Goal: Task Accomplishment & Management: Manage account settings

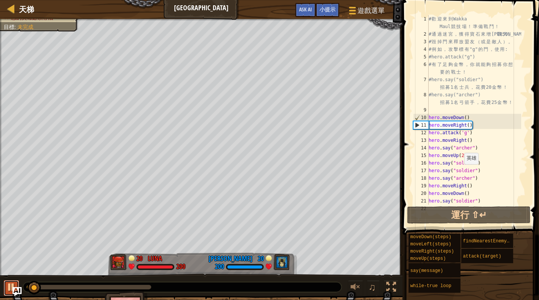
click at [13, 286] on div at bounding box center [11, 287] width 10 height 10
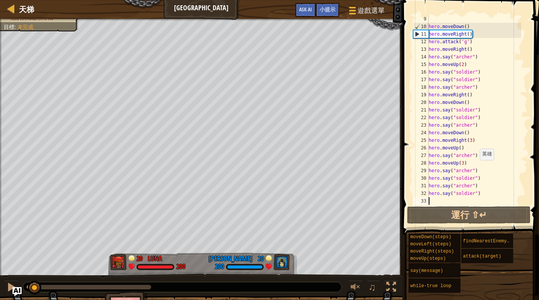
scroll to position [91, 0]
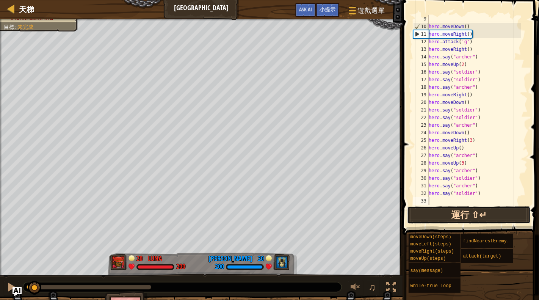
click at [466, 219] on button "運行 ⇧↵" at bounding box center [469, 214] width 124 height 17
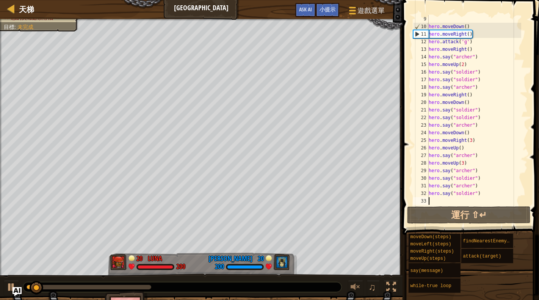
click at [132, 285] on div "0:40.9 現在： 0:03.8 最大值： 0:48.1" at bounding box center [89, 287] width 125 height 5
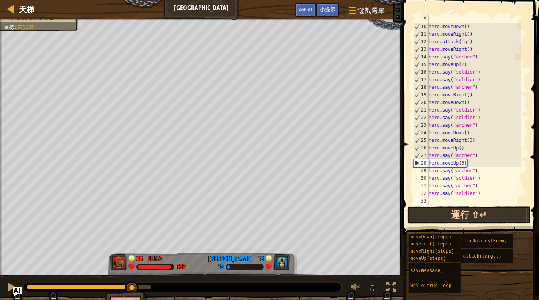
click at [466, 214] on button "運行 ⇧↵" at bounding box center [469, 214] width 124 height 17
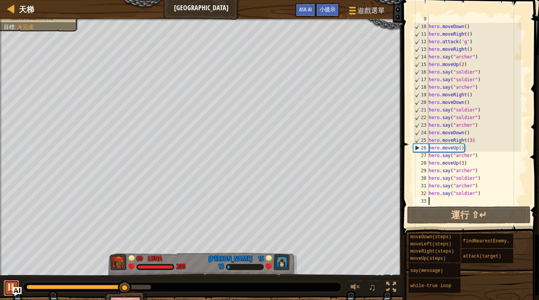
click at [11, 288] on div at bounding box center [11, 287] width 10 height 10
click at [463, 147] on div "hero . moveDown ( ) hero . moveRight ( ) hero . attack ( 'g' ) hero . moveRight…" at bounding box center [474, 117] width 94 height 205
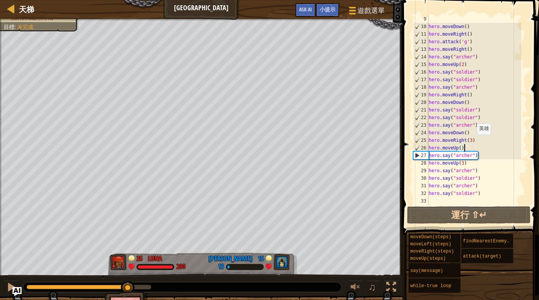
click at [473, 141] on div "hero . moveDown ( ) hero . moveRight ( ) hero . attack ( 'g' ) hero . moveRight…" at bounding box center [474, 117] width 94 height 205
type textarea "ㄉ"
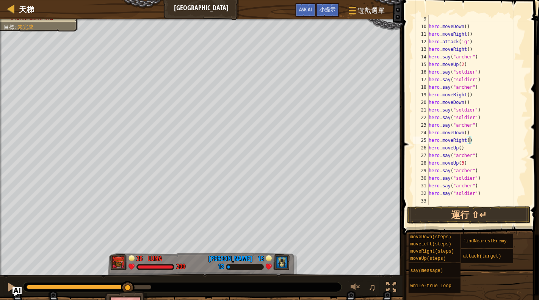
scroll to position [3, 0]
click at [475, 218] on button "運行 ⇧↵" at bounding box center [469, 214] width 124 height 17
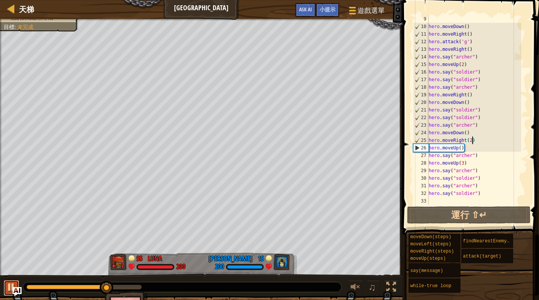
click at [7, 283] on div at bounding box center [11, 287] width 10 height 10
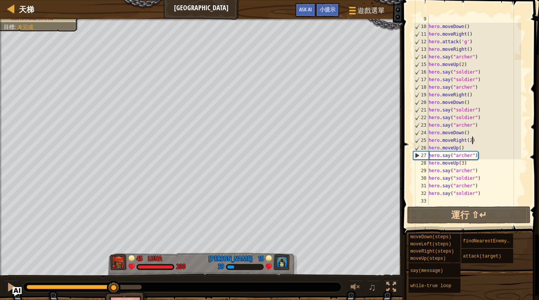
click at [485, 156] on div "hero . moveDown ( ) hero . moveRight ( ) hero . attack ( 'g' ) hero . moveRight…" at bounding box center [474, 117] width 94 height 205
type textarea "hero.say("archer")"
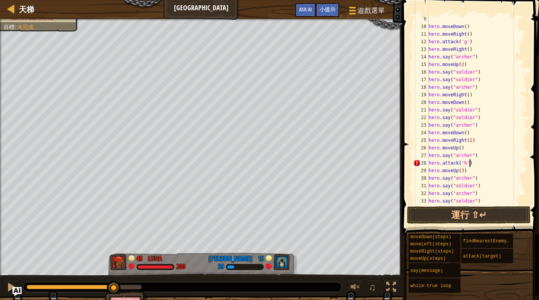
scroll to position [3, 3]
click at [484, 161] on div "hero . moveDown ( ) hero . moveRight ( ) hero . attack ( 'g' ) hero . moveRight…" at bounding box center [474, 117] width 94 height 205
click at [486, 161] on div "hero . moveDown ( ) hero . moveRight ( ) hero . attack ( 'g' ) hero . moveRight…" at bounding box center [474, 117] width 94 height 205
type textarea "hero.attack('h')"
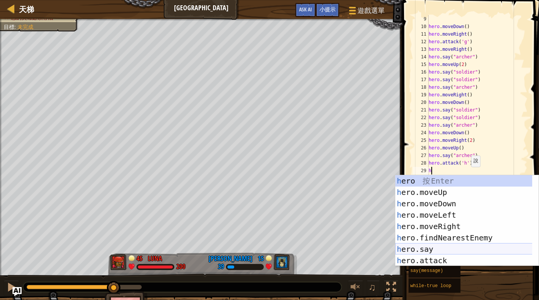
click at [474, 253] on div "h ero 按 Enter h ero.moveUp 按 Enter h ero.moveDown 按 Enter h ero.moveLeft 按 Ente…" at bounding box center [467, 232] width 144 height 114
type textarea "hero.say("message")"
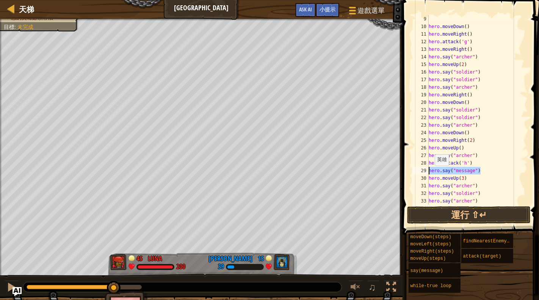
drag, startPoint x: 488, startPoint y: 171, endPoint x: 420, endPoint y: 172, distance: 67.9
click at [420, 172] on div "hero.say("message") 9 10 11 12 13 14 15 16 17 18 19 20 21 22 23 24 25 26 27 28 …" at bounding box center [470, 109] width 116 height 189
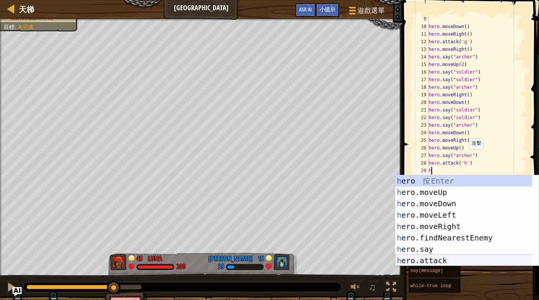
click at [447, 260] on div "h ero 按 Enter h ero.moveUp 按 Enter h ero.moveDown 按 Enter h ero.moveLeft 按 Ente…" at bounding box center [463, 232] width 137 height 114
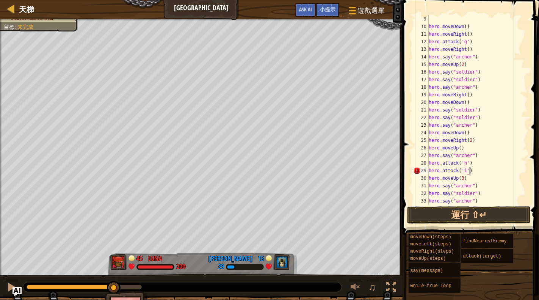
scroll to position [3, 3]
type textarea "hero.attack('i')"
click at [480, 214] on button "運行 ⇧↵" at bounding box center [469, 214] width 124 height 17
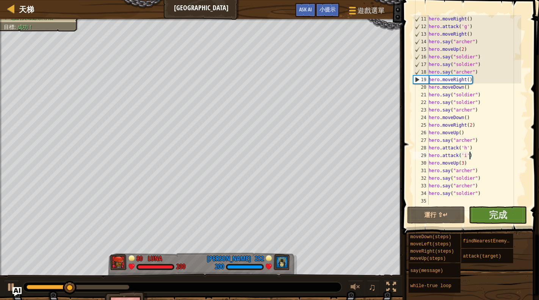
scroll to position [106, 0]
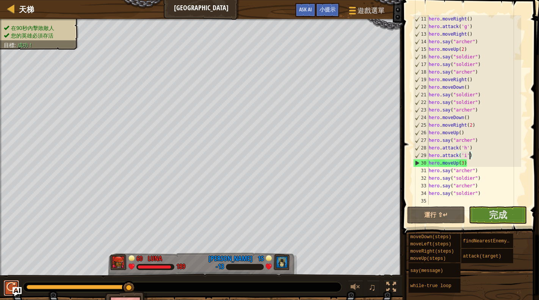
click at [11, 289] on div at bounding box center [11, 287] width 10 height 10
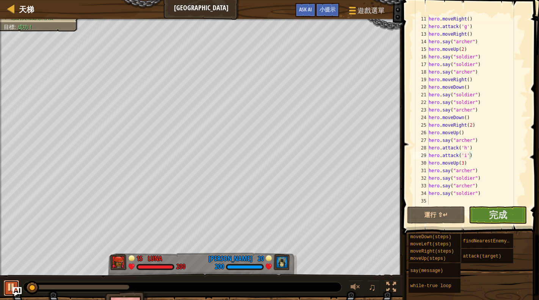
click at [11, 289] on div at bounding box center [11, 287] width 10 height 10
click at [438, 199] on div "hero . moveRight ( ) hero . attack ( 'g' ) hero . moveRight ( ) hero . say ( "a…" at bounding box center [474, 117] width 94 height 205
type textarea "h"
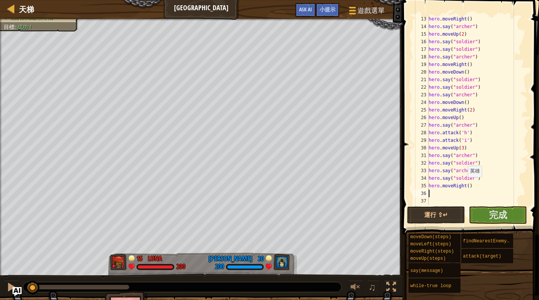
type textarea "h"
type textarea "hero.moveDown(2)"
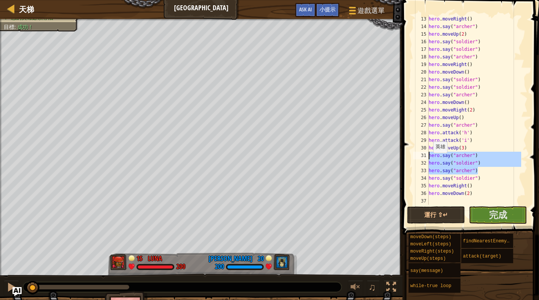
drag, startPoint x: 483, startPoint y: 171, endPoint x: 420, endPoint y: 158, distance: 64.3
click at [420, 158] on div "13 14 15 16 17 18 19 20 21 22 23 24 25 26 27 28 29 30 31 32 33 34 35 36 37 38 h…" at bounding box center [470, 109] width 116 height 189
type textarea "hero.say("archer") hero.say("soldier")"
click at [441, 197] on div "hero . moveRight ( ) hero . say ( "archer" ) hero . moveUp ( 2 ) hero . say ( "…" at bounding box center [474, 117] width 94 height 205
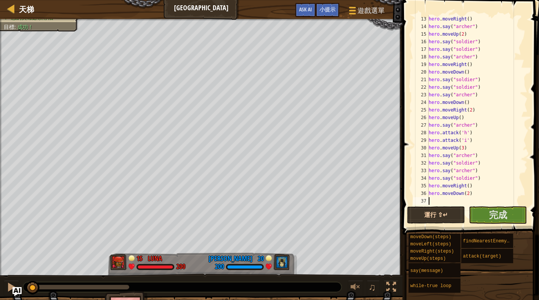
paste textarea "hero.say("archer")"
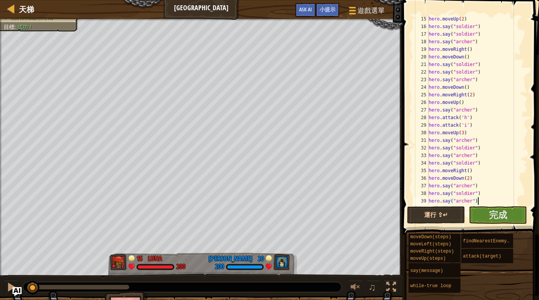
scroll to position [136, 0]
type textarea "hero.say("archer")"
click at [439, 215] on button "運行 ⇧↵" at bounding box center [436, 214] width 58 height 17
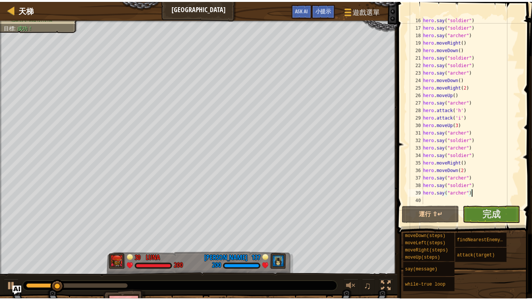
scroll to position [144, 0]
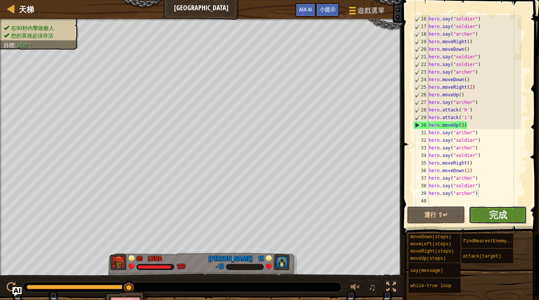
click at [515, 218] on button "完成" at bounding box center [498, 214] width 58 height 17
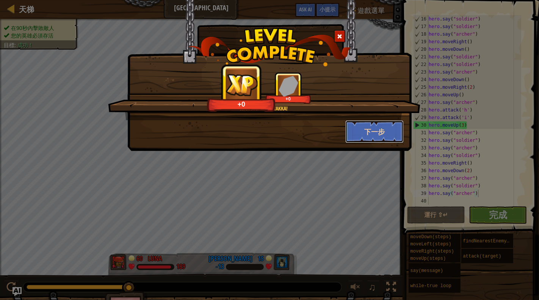
click at [357, 135] on button "下一步" at bounding box center [374, 131] width 59 height 23
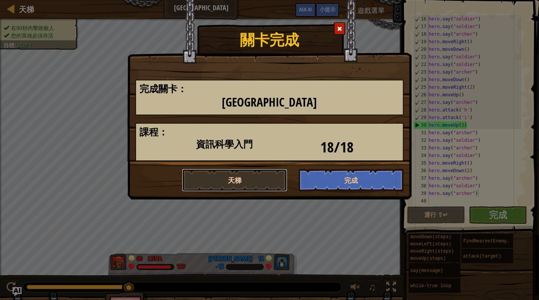
click at [256, 190] on button "天梯" at bounding box center [234, 180] width 105 height 23
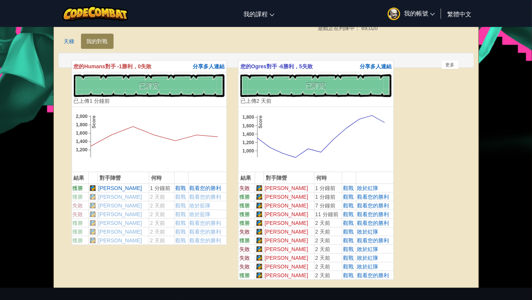
scroll to position [172, 0]
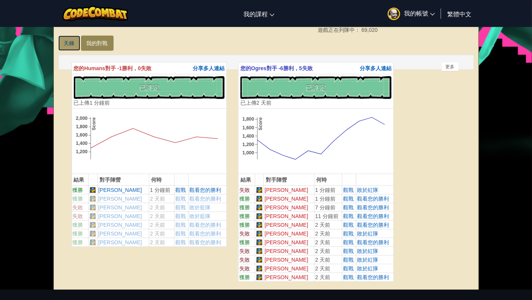
click at [71, 48] on link "天梯" at bounding box center [69, 43] width 22 height 15
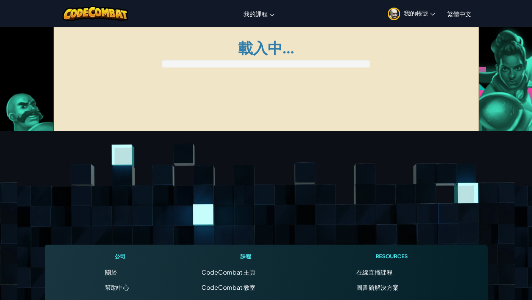
scroll to position [172, 0]
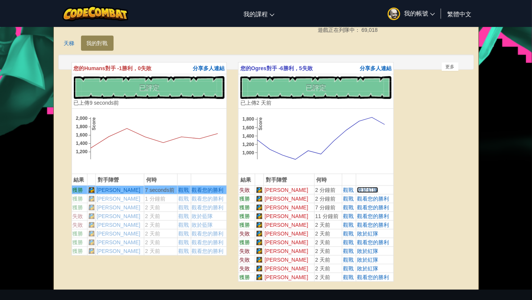
click at [361, 189] on span "敗於" at bounding box center [362, 190] width 11 height 6
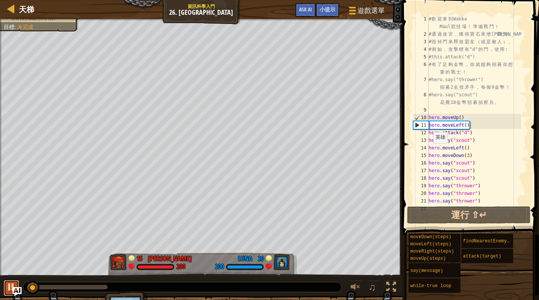
click at [8, 286] on div at bounding box center [11, 287] width 10 height 10
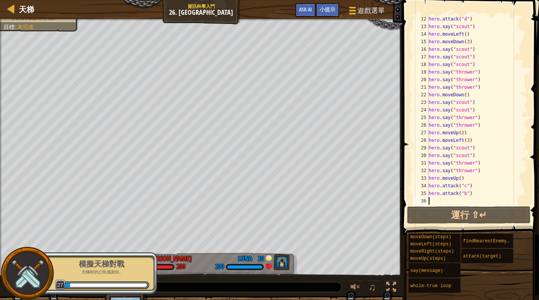
scroll to position [114, 0]
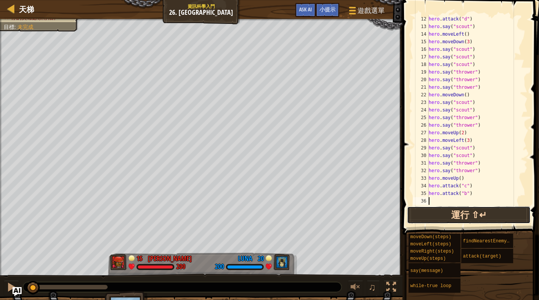
click at [455, 210] on button "運行 ⇧↵" at bounding box center [469, 214] width 124 height 17
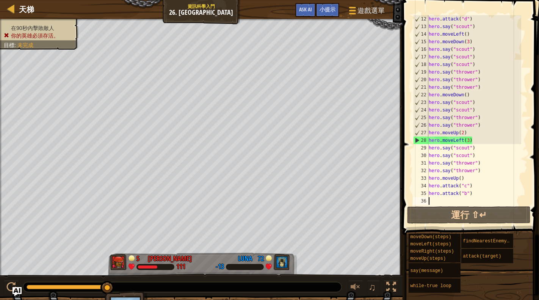
click at [485, 125] on div "hero . attack ( "d" ) hero . say ( "scout" ) hero . moveLeft ( ) hero . moveDow…" at bounding box center [474, 117] width 94 height 205
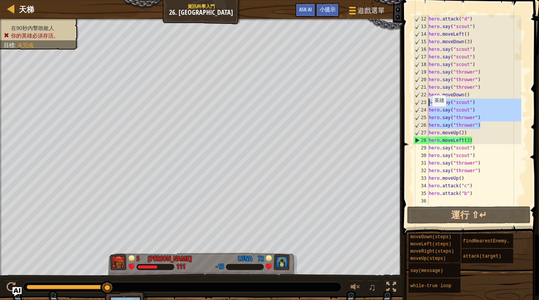
drag, startPoint x: 489, startPoint y: 127, endPoint x: 424, endPoint y: 103, distance: 68.9
click at [424, 103] on div "hero.say("thrower") 12 13 14 15 16 17 18 19 20 21 22 23 24 25 26 27 28 29 30 31…" at bounding box center [470, 109] width 116 height 189
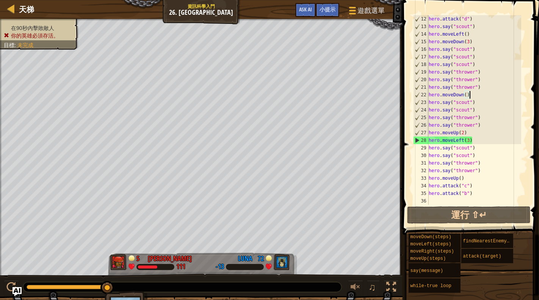
click at [475, 97] on div "hero . attack ( "d" ) hero . say ( "scout" ) hero . moveLeft ( ) hero . moveDow…" at bounding box center [474, 117] width 94 height 205
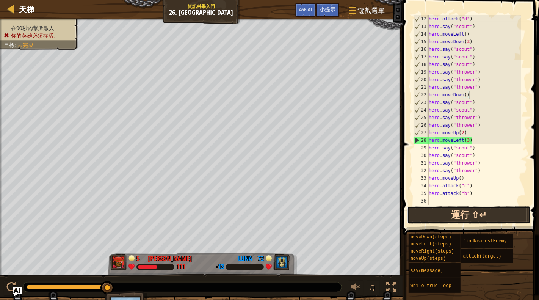
click at [472, 216] on button "運行 ⇧↵" at bounding box center [469, 214] width 124 height 17
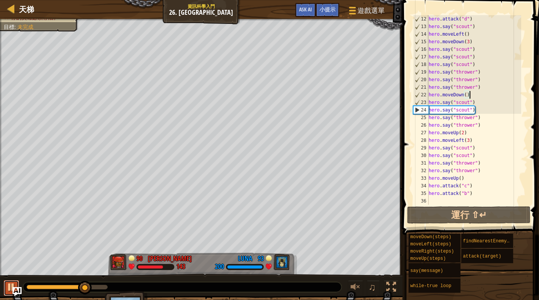
click at [12, 285] on div at bounding box center [11, 287] width 10 height 10
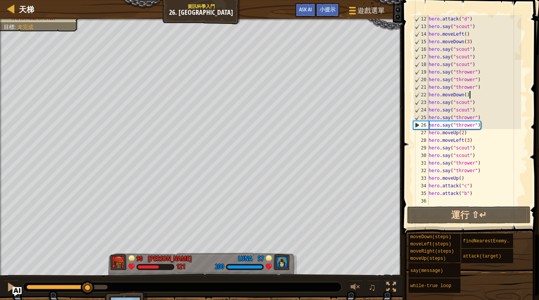
click at [475, 141] on div "hero . attack ( "d" ) hero . say ( "scout" ) hero . moveLeft ( ) hero . moveDow…" at bounding box center [474, 117] width 94 height 205
click at [459, 135] on div "hero . attack ( "d" ) hero . say ( "scout" ) hero . moveLeft ( ) hero . moveDow…" at bounding box center [474, 117] width 94 height 205
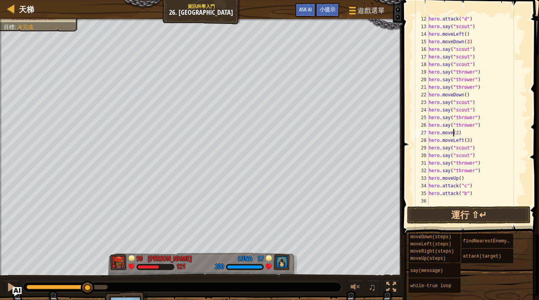
type textarea "Ｔ"
click at [496, 141] on div "hero.moveR ight 按 Enter" at bounding box center [498, 154] width 144 height 34
drag, startPoint x: 483, startPoint y: 132, endPoint x: 473, endPoint y: 135, distance: 9.7
click at [473, 135] on div "hero . attack ( "d" ) hero . say ( "scout" ) hero . moveLeft ( ) hero . moveDow…" at bounding box center [474, 117] width 94 height 205
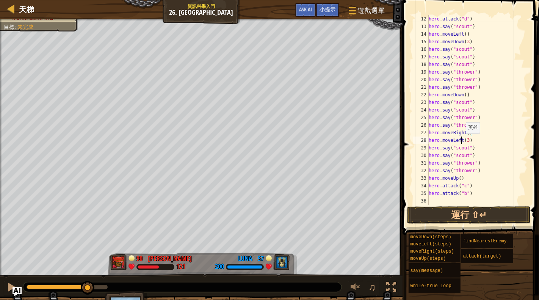
click at [462, 141] on div "hero . attack ( "d" ) hero . say ( "scout" ) hero . moveLeft ( ) hero . moveDow…" at bounding box center [474, 117] width 94 height 205
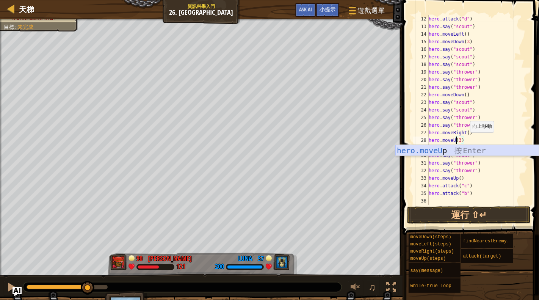
click at [514, 146] on div "hero.moveU p 按 Enter" at bounding box center [467, 162] width 144 height 34
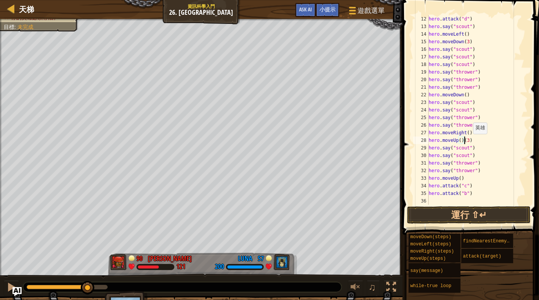
click at [468, 141] on div "hero . attack ( "d" ) hero . say ( "scout" ) hero . moveLeft ( ) hero . moveDow…" at bounding box center [474, 117] width 94 height 205
click at [476, 211] on button "運行 ⇧↵" at bounding box center [469, 214] width 124 height 17
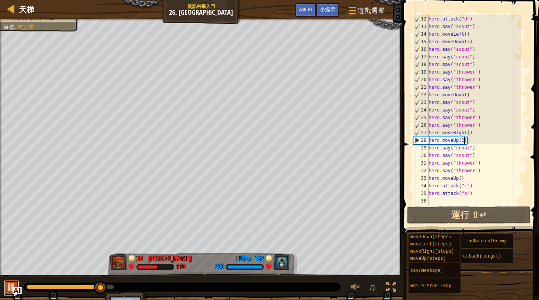
click at [8, 288] on div at bounding box center [11, 287] width 10 height 10
click at [480, 155] on div "hero . attack ( "d" ) hero . say ( "scout" ) hero . moveLeft ( ) hero . moveDow…" at bounding box center [474, 117] width 94 height 205
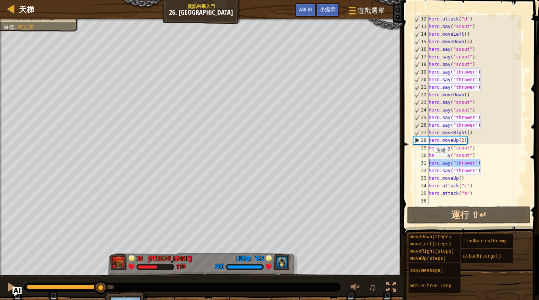
drag, startPoint x: 487, startPoint y: 163, endPoint x: 422, endPoint y: 164, distance: 65.6
click at [422, 164] on div "hero.say("scout") 12 13 14 15 16 17 18 19 20 21 22 23 24 25 26 27 28 29 30 31 3…" at bounding box center [470, 109] width 116 height 189
type textarea "hero.say("thrower")"
click at [489, 164] on div "hero . attack ( "d" ) hero . say ( "scout" ) hero . moveLeft ( ) hero . moveDow…" at bounding box center [474, 117] width 94 height 205
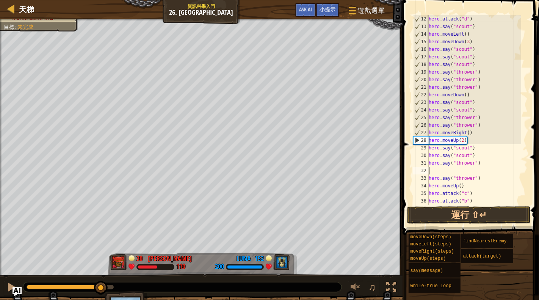
scroll to position [3, 0]
paste textarea "hero.say("thrower")"
type textarea "hero.say("thrower")"
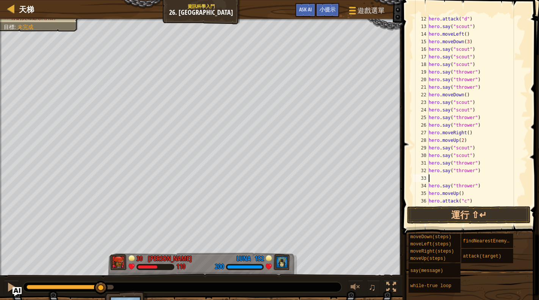
paste textarea "hero.say("thrower")"
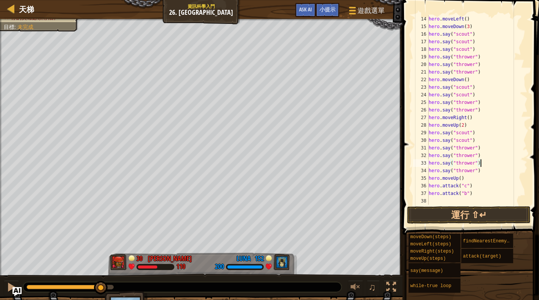
scroll to position [129, 0]
click at [468, 215] on button "運行 ⇧↵" at bounding box center [469, 214] width 124 height 17
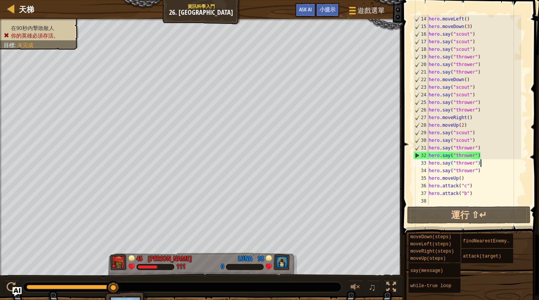
click at [489, 157] on div "hero . moveLeft ( ) hero . moveDown ( 3 ) hero . say ( "scout" ) hero . say ( "…" at bounding box center [474, 117] width 94 height 205
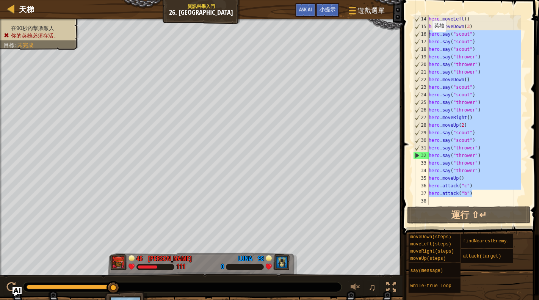
drag, startPoint x: 481, startPoint y: 193, endPoint x: 428, endPoint y: 37, distance: 164.9
click at [428, 37] on div "hero.say("thrower") 14 15 16 17 18 19 20 21 22 23 24 25 26 27 28 29 30 31 32 33…" at bounding box center [470, 109] width 116 height 189
type textarea "hero.say("scout") hero.say("scout")"
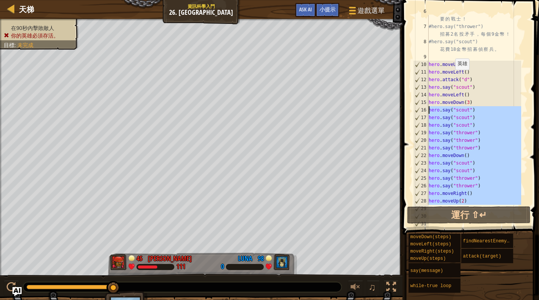
scroll to position [53, 0]
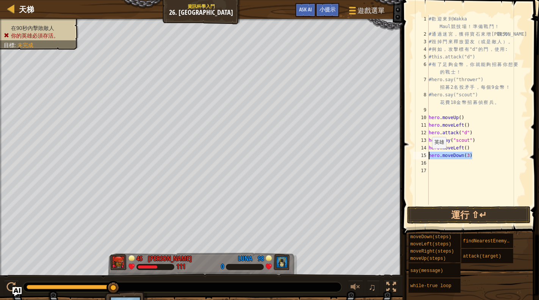
drag, startPoint x: 481, startPoint y: 156, endPoint x: 426, endPoint y: 155, distance: 55.0
click at [426, 155] on div "1 2 3 4 5 6 7 8 9 10 11 12 13 14 15 16 17 # 歡 迎 來 到 Wakka Maul 競 技 場 ！ 準 備 戰 鬥 …" at bounding box center [470, 109] width 116 height 189
type textarea "hero.moveDown(3)"
click at [466, 146] on div "# 歡 迎 來 到 Wakka Maul 競 技 場 ！ 準 備 戰 鬥 ！ # 通 過 迷 宮 ， 獲 得 寶 石 來 增 強 戰 力 。 # 毀 掉 門 …" at bounding box center [477, 121] width 100 height 212
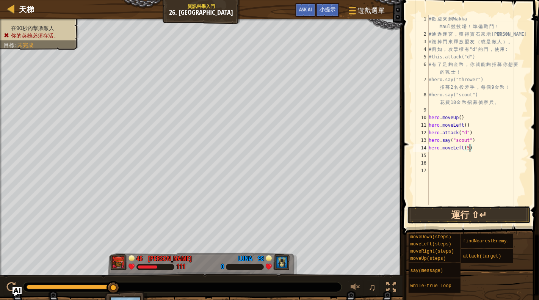
click at [467, 219] on button "運行 ⇧↵" at bounding box center [469, 214] width 124 height 17
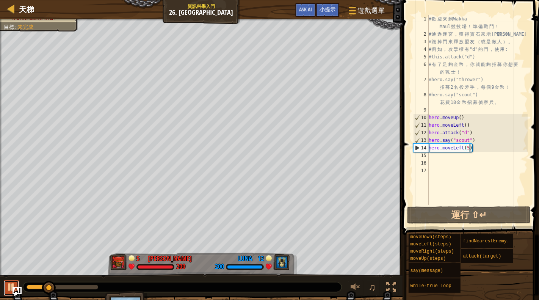
click at [7, 285] on div at bounding box center [11, 287] width 10 height 10
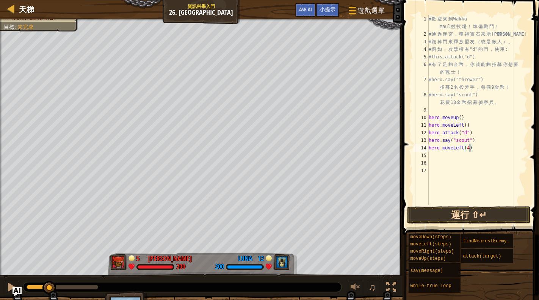
type textarea "hero.moveLeft(4)"
click at [484, 208] on button "運行 ⇧↵" at bounding box center [469, 214] width 124 height 17
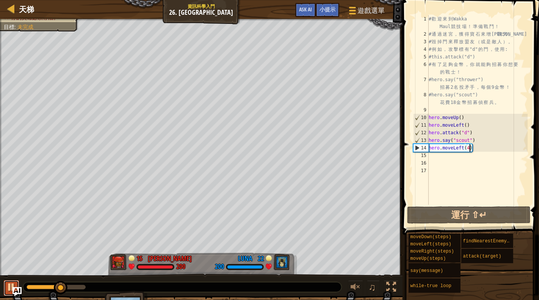
click at [9, 286] on div at bounding box center [11, 287] width 10 height 10
click at [476, 170] on div "# 歡 迎 來 到 Wakka Maul 競 技 場 ！ 準 備 戰 鬥 ！ # 通 過 迷 宮 ， 獲 得 寶 石 來 增 強 戰 力 。 # 毀 掉 門 …" at bounding box center [477, 121] width 100 height 212
click at [479, 138] on div "# 歡 迎 來 到 Wakka Maul 競 技 場 ！ 準 備 戰 鬥 ！ # 通 過 迷 宮 ， 獲 得 寶 石 來 增 強 戰 力 。 # 毀 掉 門 …" at bounding box center [477, 121] width 100 height 212
type textarea "hero.say("scout")"
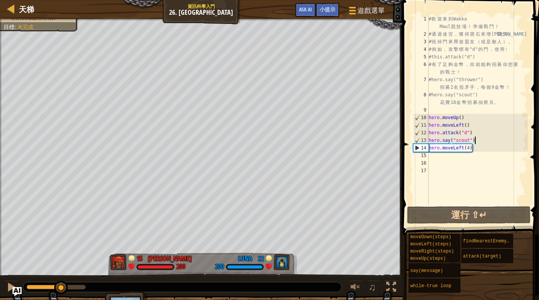
click at [436, 158] on div "# 歡 迎 來 到 Wakka Maul 競 技 場 ！ 準 備 戰 鬥 ！ # 通 過 迷 宮 ， 獲 得 寶 石 來 增 強 戰 力 。 # 毀 掉 門 …" at bounding box center [477, 121] width 100 height 212
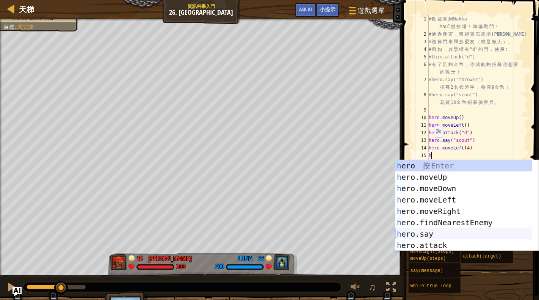
click at [474, 234] on div "h ero 按 Enter h ero.moveUp 按 Enter h ero.moveDown 按 Enter h ero.moveLeft 按 Ente…" at bounding box center [463, 217] width 137 height 114
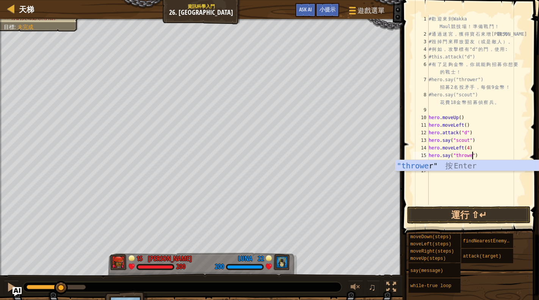
scroll to position [3, 3]
type textarea "hero.say("thrower")"
click at [479, 168] on div ""thrower " 按 Enter" at bounding box center [467, 177] width 144 height 34
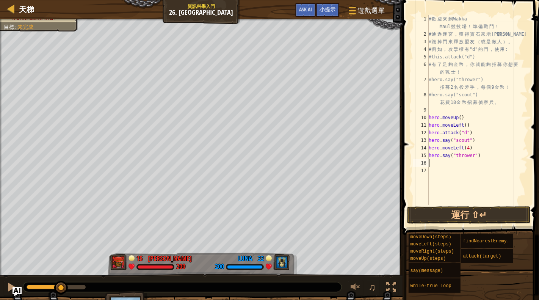
click at [449, 160] on div "# 歡 迎 來 到 Wakka Maul 競 技 場 ！ 準 備 戰 鬥 ！ # 通 過 迷 宮 ， 獲 得 寶 石 來 增 強 戰 力 。 # 毀 掉 門 …" at bounding box center [477, 121] width 100 height 212
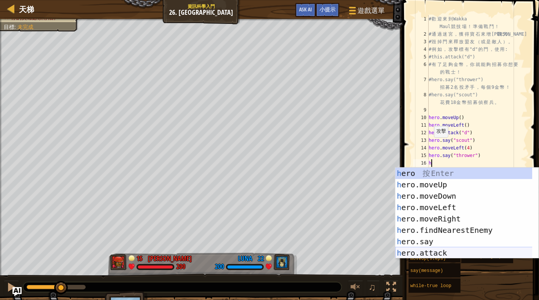
click at [450, 252] on div "h ero 按 Enter h ero.moveUp 按 Enter h ero.moveDown 按 Enter h ero.moveLeft 按 Ente…" at bounding box center [467, 225] width 144 height 114
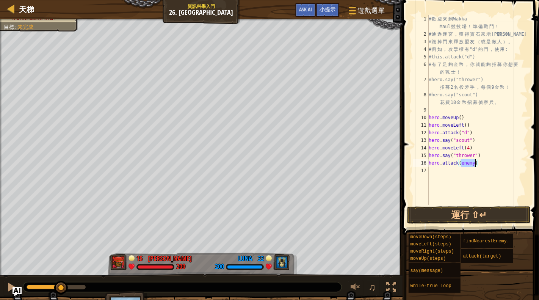
scroll to position [3, 3]
type textarea "hero.attack('b')"
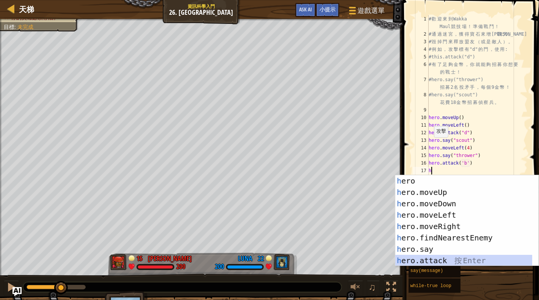
click at [443, 260] on div "h ero 按 Enter h ero.moveUp 按 Enter h ero.moveDown 按 Enter h ero.moveLeft 按 Ente…" at bounding box center [463, 232] width 137 height 114
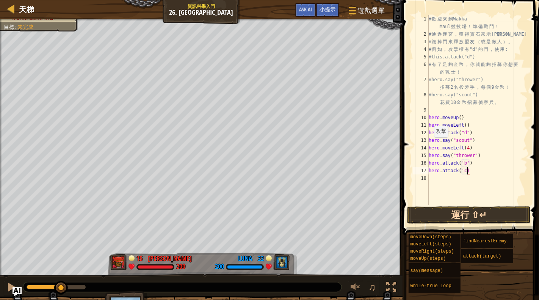
scroll to position [3, 3]
type textarea "hero.attack('c')"
click at [481, 220] on button "運行 ⇧↵" at bounding box center [469, 214] width 124 height 17
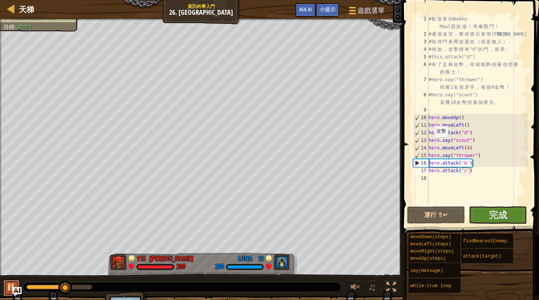
click at [9, 284] on div at bounding box center [11, 287] width 10 height 10
click at [439, 177] on div "# 歡 迎 來 到 Wakka Maul 競 技 場 ！ 準 備 戰 鬥 ！ # 通 過 迷 宮 ， 獲 得 寶 石 來 增 強 戰 力 。 # 毀 掉 門 …" at bounding box center [477, 121] width 100 height 212
type textarea "h"
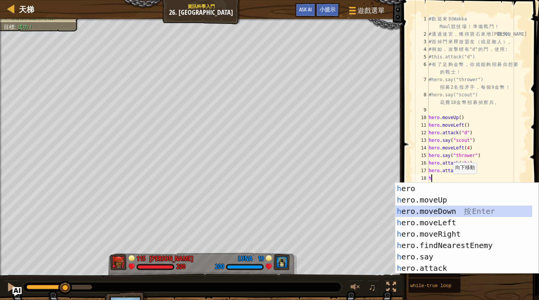
click at [449, 210] on div "h ero 按 Enter h ero.moveUp 按 Enter h ero.moveDown 按 Enter h ero.moveLeft 按 Ente…" at bounding box center [463, 240] width 137 height 114
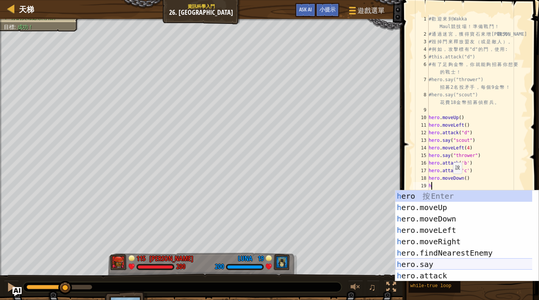
click at [449, 265] on div "h ero 按 Enter h ero.moveUp 按 Enter h ero.moveDown 按 Enter h ero.moveLeft 按 Ente…" at bounding box center [463, 247] width 137 height 114
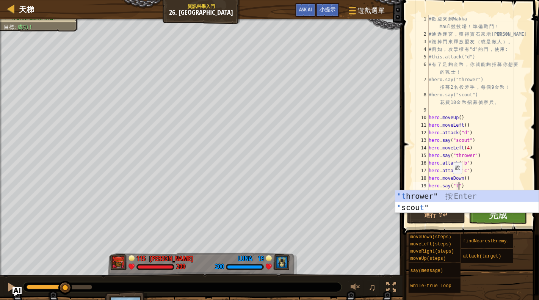
scroll to position [3, 2]
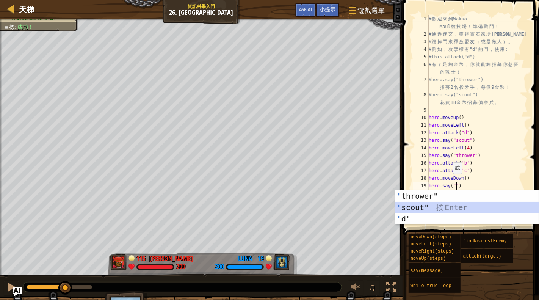
type textarea "hero.say("scout"")"
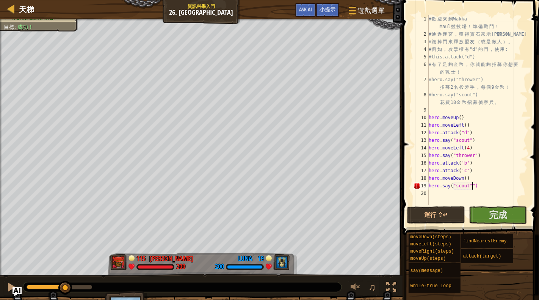
click at [457, 191] on div "# 歡 迎 來 到 Wakka Maul 競 技 場 ！ 準 備 戰 鬥 ！ # 通 過 迷 宮 ， 獲 得 寶 石 來 增 強 戰 力 。 # 毀 掉 門 …" at bounding box center [477, 121] width 100 height 212
click at [474, 186] on div "# 歡 迎 來 到 Wakka Maul 競 技 場 ！ 準 備 戰 鬥 ！ # 通 過 迷 宮 ， 獲 得 寶 石 來 增 強 戰 力 。 # 毀 掉 門 …" at bounding box center [477, 121] width 100 height 212
type textarea "hero.say("scout")"
click at [440, 194] on div "# 歡 迎 來 到 Wakka Maul 競 技 場 ！ 準 備 戰 鬥 ！ # 通 過 迷 宮 ， 獲 得 寶 石 來 增 強 戰 力 。 # 毀 掉 門 …" at bounding box center [477, 121] width 100 height 212
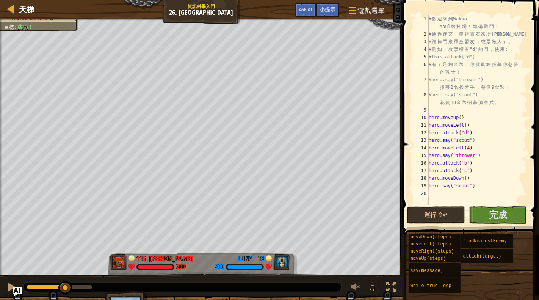
type textarea "h"
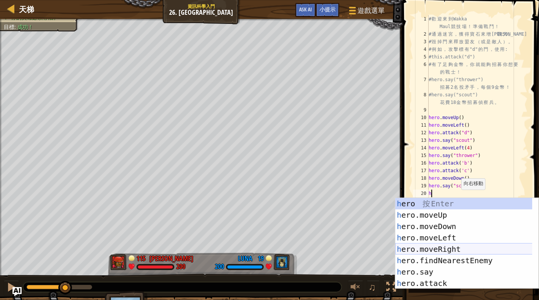
click at [459, 248] on div "h ero 按 Enter h ero.moveUp 按 Enter h ero.moveDown 按 Enter h ero.moveLeft 按 Ente…" at bounding box center [463, 255] width 137 height 114
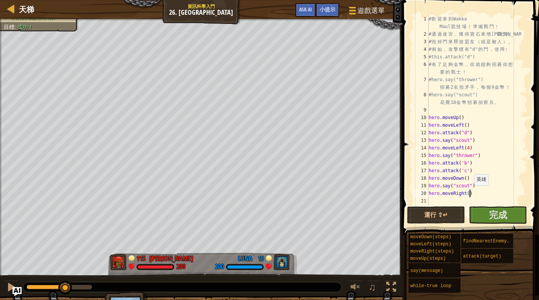
click at [470, 193] on div "# 歡 迎 來 到 Wakka Maul 競 技 場 ！ 準 備 戰 鬥 ！ # 通 過 迷 宮 ， 獲 得 寶 石 來 增 強 戰 力 。 # 毀 掉 門 …" at bounding box center [474, 121] width 94 height 212
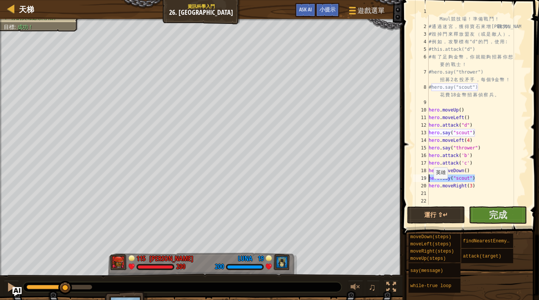
drag, startPoint x: 480, startPoint y: 177, endPoint x: 422, endPoint y: 179, distance: 58.0
click at [422, 179] on div "hero.moveRight(3) 1 2 3 4 5 6 7 8 9 10 11 12 13 14 15 16 17 18 19 20 21 22 # 歡 …" at bounding box center [470, 109] width 116 height 189
type textarea "hero.say("scout")"
click at [434, 191] on div "# 歡 迎 來 到 Wakka Maul 競 技 場 ！ 準 備 戰 鬥 ！ # 通 過 迷 宮 ， 獲 得 寶 石 來 增 強 戰 力 。 # 毀 掉 門 …" at bounding box center [474, 114] width 94 height 212
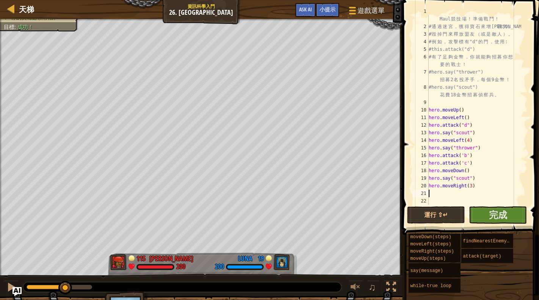
paste textarea "hero.say("scout")"
type textarea "hero.say("scout")"
drag, startPoint x: 479, startPoint y: 196, endPoint x: 423, endPoint y: 194, distance: 56.9
click at [423, 194] on div "hero.say("scout") 1 2 3 4 5 6 7 8 9 10 11 12 13 14 15 16 17 18 19 20 21 22 # 歡 …" at bounding box center [470, 109] width 116 height 189
click at [439, 203] on div "# 歡 迎 來 到 Wakka Maul 競 技 場 ！ 準 備 戰 鬥 ！ # 通 過 迷 宮 ， 獲 得 寶 石 來 增 強 戰 力 。 # 毀 掉 門 …" at bounding box center [474, 114] width 94 height 212
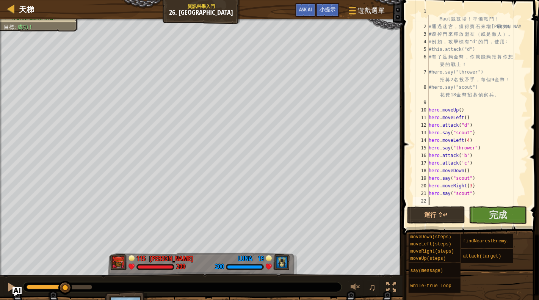
paste textarea "hero.say("scout")"
type textarea "hero.say("scout")"
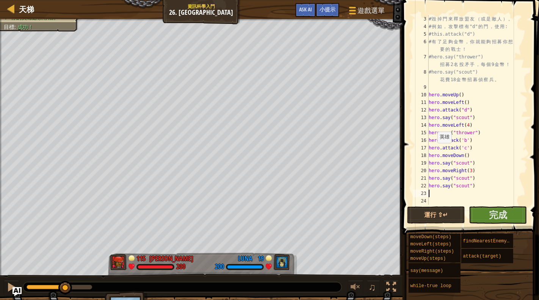
type textarea "h"
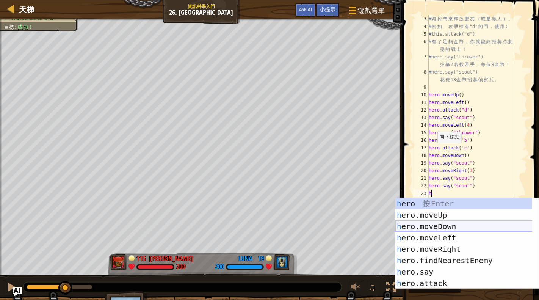
click at [452, 226] on div "h ero 按 Enter h ero.moveUp 按 Enter h ero.moveDown 按 Enter h ero.moveLeft 按 Ente…" at bounding box center [463, 255] width 137 height 114
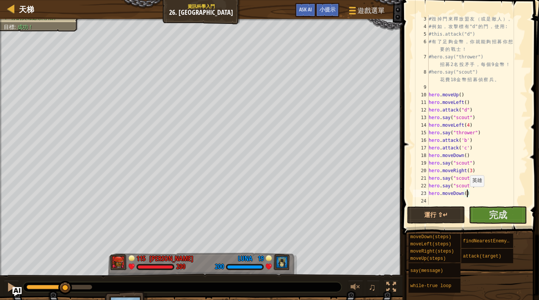
click at [466, 194] on div "# 毀 掉 門 來 釋 放 盟 友 （ 或 是 敵 人 ） 。 # 例 如 ， 攻 擊 標 有 "d" 的 門 ， 使 用 : #this.attack("d…" at bounding box center [474, 117] width 94 height 205
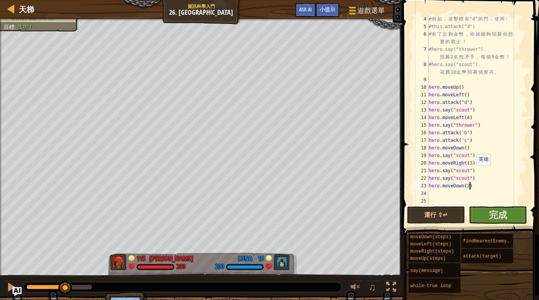
scroll to position [30, 0]
drag, startPoint x: 480, startPoint y: 178, endPoint x: 423, endPoint y: 172, distance: 57.5
click at [423, 172] on div "hero.moveDown(2) 4 5 6 7 8 9 10 11 12 13 14 15 16 17 18 19 20 21 22 23 24 25 # …" at bounding box center [470, 109] width 116 height 189
type textarea "hero.say("scout") hero.say("scout")"
click at [454, 193] on div "# 例 如 ， 攻 擊 標 有 "d" 的 門 ， 使 用 : #this.attack("d") # 有 了 足 夠 金 幣 ， 你 就 能 夠 招 募 你…" at bounding box center [474, 117] width 94 height 205
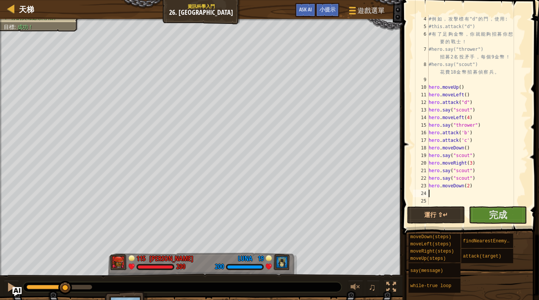
scroll to position [3, 0]
paste textarea "hero.say("scout")"
type textarea "hero.say("scout")"
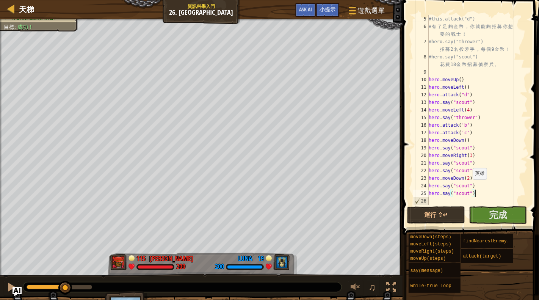
scroll to position [38, 0]
click at [453, 204] on div "#this.attack("d") # 有 了 足 夠 金 幣 ， 你 就 能 夠 招 募 你 想 要 的 戰 士 ！ #hero.say("thrower"…" at bounding box center [474, 117] width 94 height 205
paste textarea "hero.say("scout")"
type textarea "hero.say("scout")"
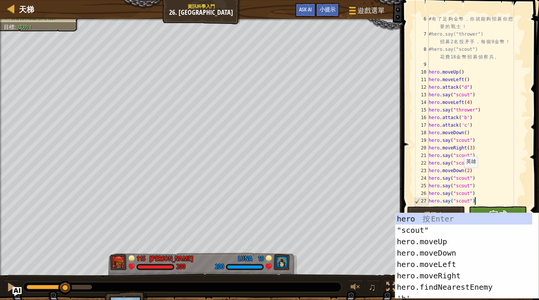
scroll to position [53, 0]
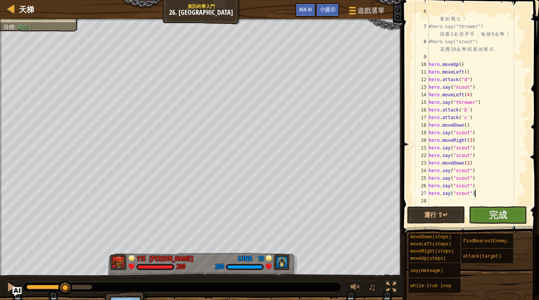
click at [446, 202] on div "# 有 了 足 夠 金 幣 ， 你 就 能 夠 招 募 你 想 要 的 戰 士 ！ #hero.say("thrower") 招 募 2 名 投 矛 手 ， …" at bounding box center [474, 114] width 94 height 212
paste textarea "hero.say("scout")"
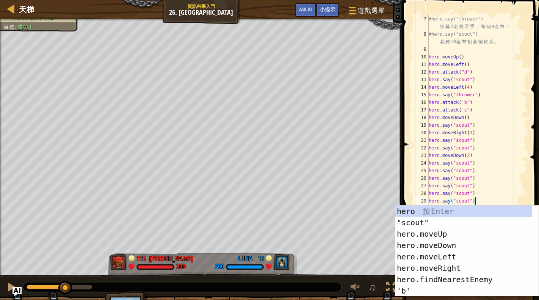
click at [487, 157] on div "#hero.say("thrower") 招 募 2 名 投 矛 手 ， 每 個 9 金 幣 ！ #hero.say("scout") 花 費 18 金 幣 …" at bounding box center [474, 121] width 94 height 212
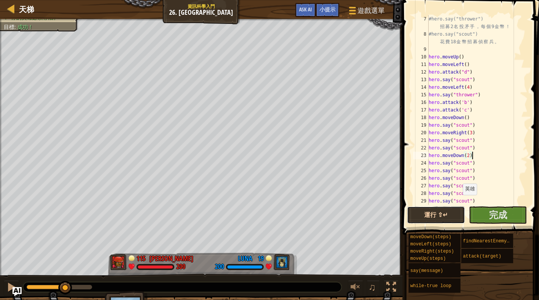
click at [451, 211] on button "運行 ⇧↵" at bounding box center [436, 214] width 58 height 17
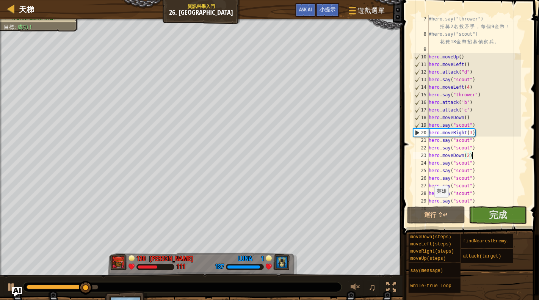
click at [12, 288] on img "Ask AI" at bounding box center [17, 291] width 10 height 10
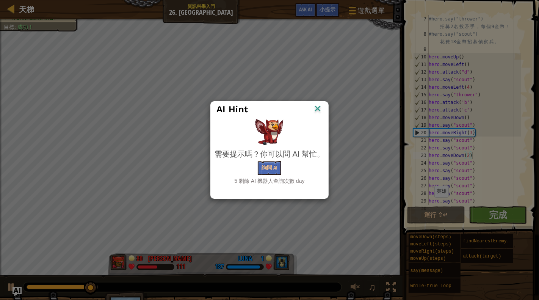
click at [318, 113] on img at bounding box center [318, 108] width 10 height 11
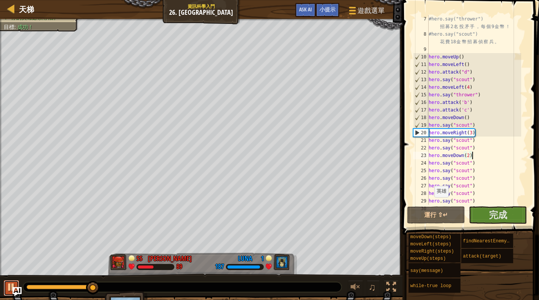
click at [8, 286] on div at bounding box center [11, 287] width 10 height 10
click at [467, 119] on div "#hero.say("thrower") 招 募 2 名 投 矛 手 ， 每 個 9 金 幣 ！ #hero.say("scout") 花 費 18 金 幣 …" at bounding box center [474, 121] width 94 height 212
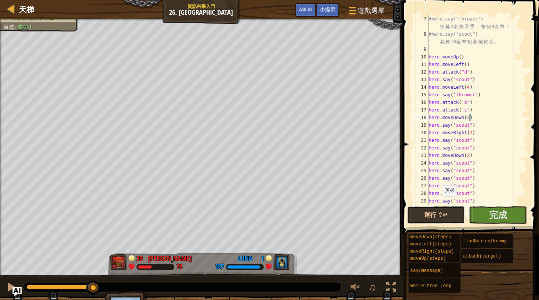
click at [436, 216] on button "運行 ⇧↵" at bounding box center [436, 214] width 58 height 17
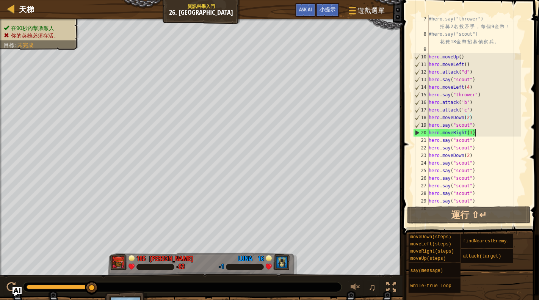
click at [485, 133] on div "#hero.say("thrower") 招 募 2 名 投 矛 手 ， 每 個 9 金 幣 ！ #hero.say("scout") 花 費 18 金 幣 …" at bounding box center [474, 121] width 94 height 212
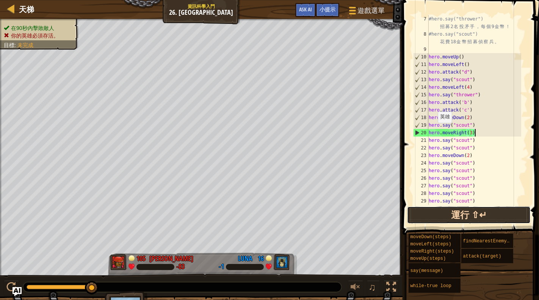
click at [442, 212] on button "運行 ⇧↵" at bounding box center [469, 214] width 124 height 17
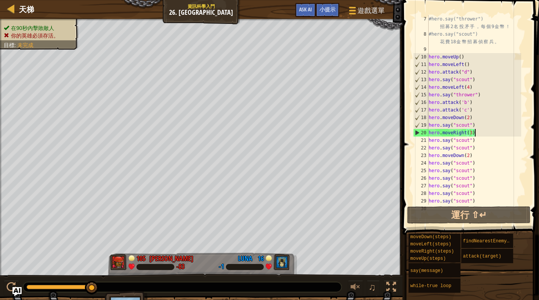
click at [482, 115] on div "#hero.say("thrower") 招 募 2 名 投 矛 手 ， 每 個 9 金 幣 ！ #hero.say("scout") 花 費 18 金 幣 …" at bounding box center [474, 121] width 94 height 212
click at [487, 98] on div "#hero.say("thrower") 招 募 2 名 投 矛 手 ， 每 個 9 金 幣 ！ #hero.say("scout") 花 費 18 金 幣 …" at bounding box center [474, 121] width 94 height 212
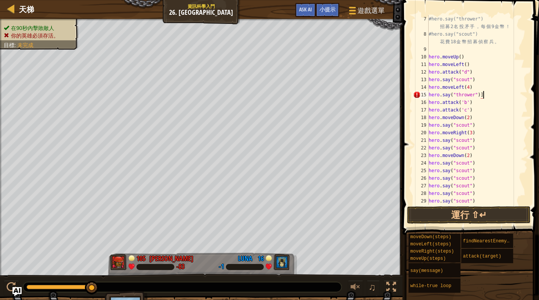
type textarea "hero.say("thrower")"
type textarea "h"
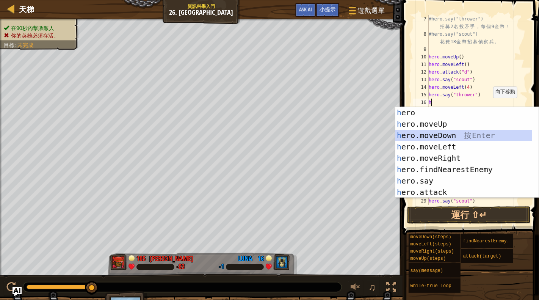
click at [466, 131] on div "h ero 按 Enter h ero.moveUp 按 Enter h ero.moveDown 按 Enter h ero.moveLeft 按 Ente…" at bounding box center [463, 164] width 137 height 114
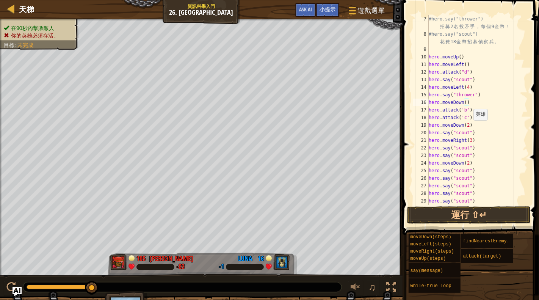
click at [470, 127] on div "#hero.say("thrower") 招 募 2 名 投 矛 手 ， 每 個 9 金 幣 ！ #hero.say("scout") 花 費 18 金 幣 …" at bounding box center [474, 121] width 94 height 212
click at [471, 125] on div "#hero.say("thrower") 招 募 2 名 投 矛 手 ， 每 個 9 金 幣 ！ #hero.say("scout") 花 費 18 金 幣 …" at bounding box center [474, 121] width 94 height 212
click at [478, 126] on div "#hero.say("thrower") 招 募 2 名 投 矛 手 ， 每 個 9 金 幣 ！ #hero.say("scout") 花 費 18 金 幣 …" at bounding box center [474, 121] width 94 height 212
click at [486, 213] on button "運行 ⇧↵" at bounding box center [469, 214] width 124 height 17
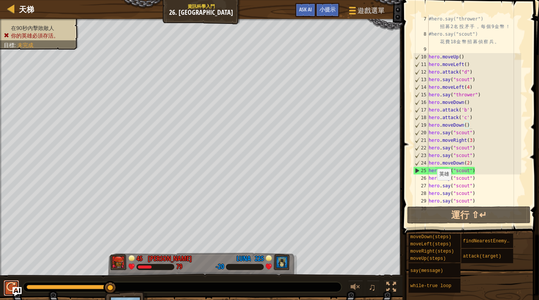
click at [10, 287] on div at bounding box center [11, 287] width 10 height 10
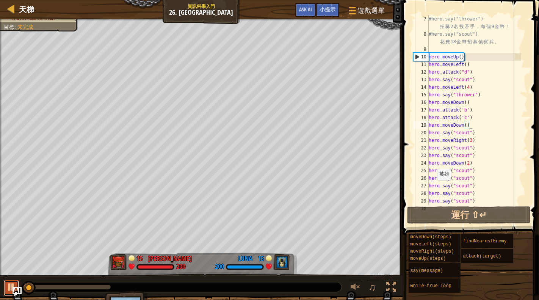
click at [10, 287] on div at bounding box center [11, 287] width 10 height 10
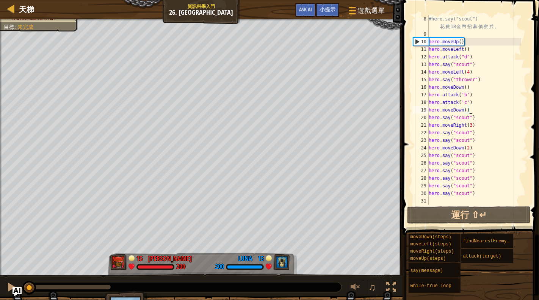
scroll to position [76, 0]
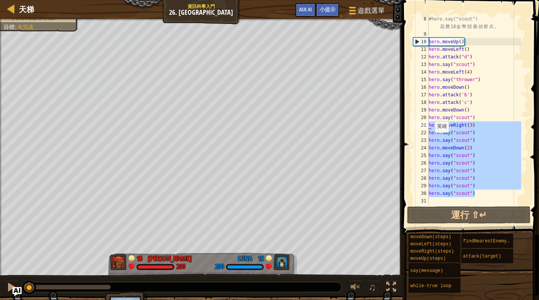
drag, startPoint x: 483, startPoint y: 194, endPoint x: 413, endPoint y: 125, distance: 98.9
click at [413, 125] on div "hero.moveDown() 8 9 10 11 12 13 14 15 16 17 18 19 20 21 22 23 24 25 26 27 28 29…" at bounding box center [470, 109] width 116 height 189
type textarea "hero.moveRight(3) hero.say("scout")"
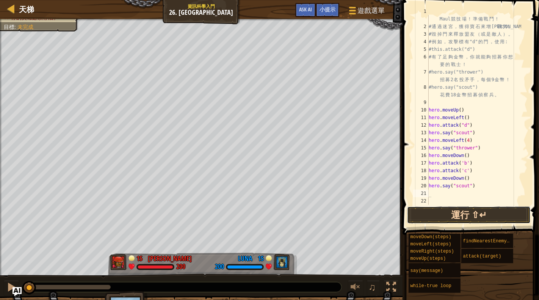
click at [463, 216] on button "運行 ⇧↵" at bounding box center [469, 214] width 124 height 17
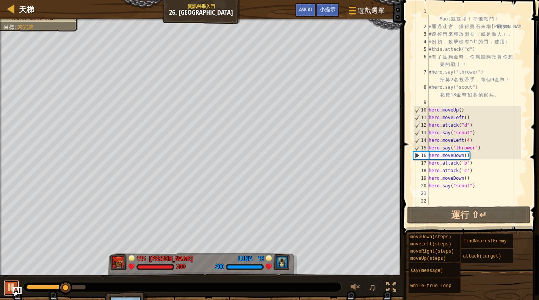
click at [10, 285] on div at bounding box center [11, 287] width 10 height 10
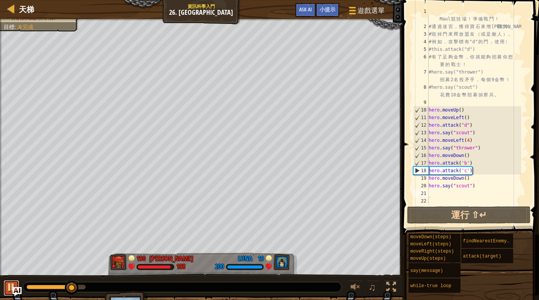
click at [10, 285] on div at bounding box center [11, 287] width 10 height 10
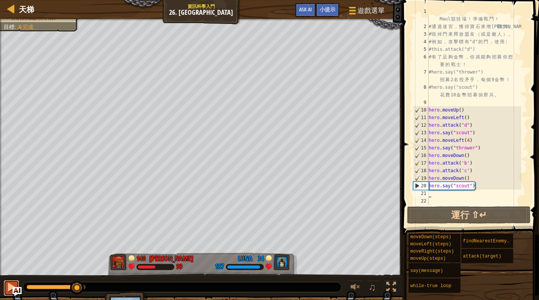
click at [10, 285] on div at bounding box center [11, 287] width 10 height 10
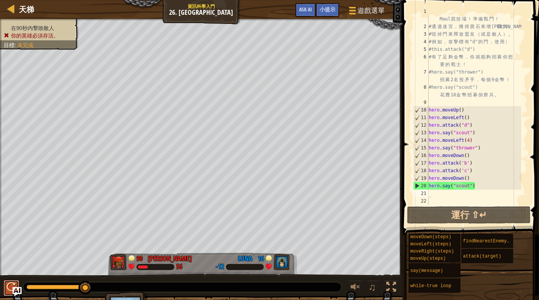
click at [10, 285] on div at bounding box center [11, 287] width 10 height 10
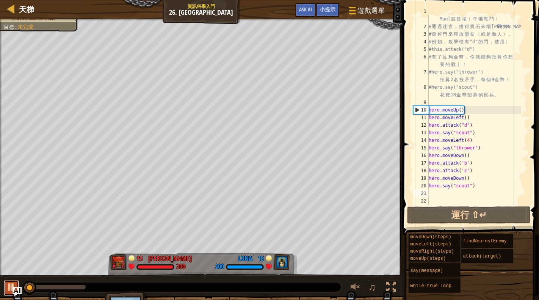
click at [10, 285] on div at bounding box center [11, 287] width 10 height 10
click at [478, 191] on div "# 歡 迎 來 到 Wakka Maul 競 技 場 ！ 準 備 戰 鬥 ！ # 通 過 迷 宮 ， 獲 得 寶 石 來 增 強 戰 力 。 # 毀 掉 門 …" at bounding box center [474, 114] width 94 height 212
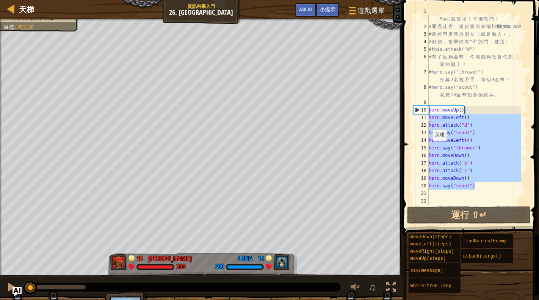
drag, startPoint x: 485, startPoint y: 185, endPoint x: 422, endPoint y: 120, distance: 90.9
click at [422, 120] on div "1 2 3 4 5 6 7 8 9 10 11 12 13 14 15 16 17 18 19 20 21 22 # 歡 迎 來 到 Wakka Maul 競…" at bounding box center [470, 109] width 116 height 189
type textarea "hero.moveLeft() hero.attack("d")"
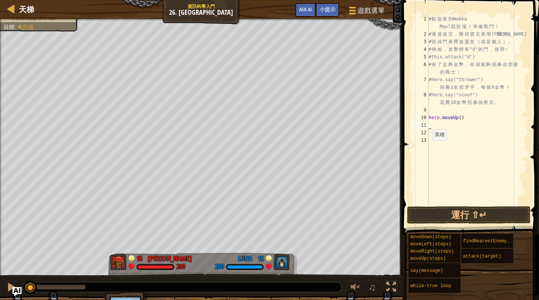
type textarea "hero.moveUp()"
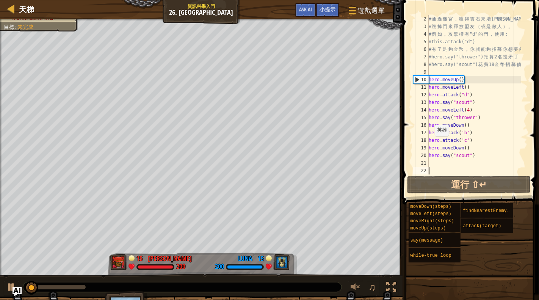
scroll to position [8, 0]
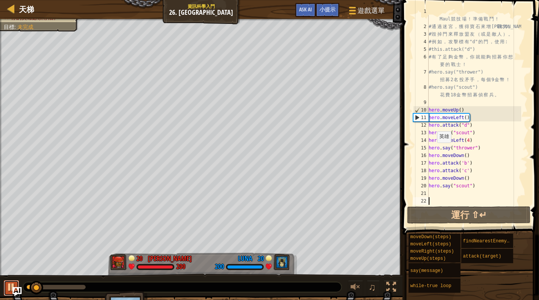
click at [7, 288] on div at bounding box center [11, 287] width 10 height 10
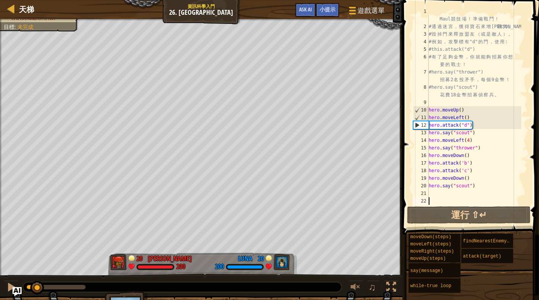
click at [481, 179] on div "# 歡 迎 來 到 [GEOGRAPHIC_DATA] ！ 準 備 戰 鬥 ！ # 通 過 迷 宮 ， 獲 得 寶 石 來 增 強 戰 力 。 # 毀 掉 門…" at bounding box center [474, 114] width 94 height 212
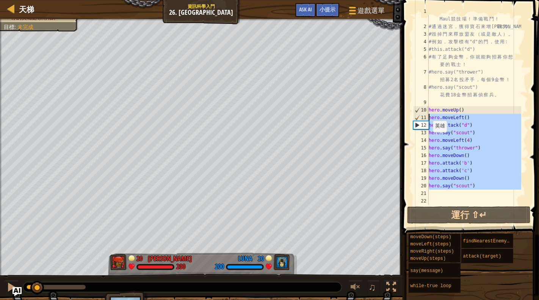
drag, startPoint x: 492, startPoint y: 191, endPoint x: 417, endPoint y: 119, distance: 104.0
click at [417, 119] on div "hero.moveDown() 1 2 3 4 5 6 7 8 9 10 11 12 13 14 15 16 17 18 19 20 21 22 # 歡 迎 …" at bounding box center [470, 109] width 116 height 189
type textarea "hero.moveLeft() hero.attack("d")"
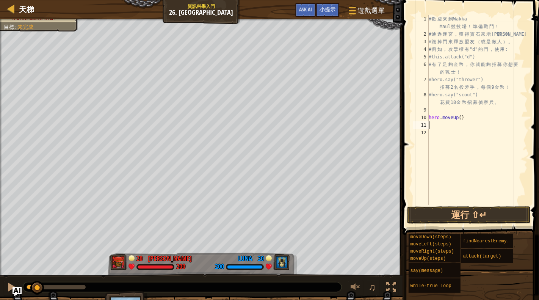
click at [467, 118] on div "# 歡 迎 來 到 Wakka Maul 競 技 場 ！ 準 備 戰 鬥 ！ # 通 過 迷 宮 ， 獲 得 寶 石 來 增 強 戰 力 。 # 毀 掉 門 …" at bounding box center [477, 121] width 100 height 212
type textarea "hero.moveD"
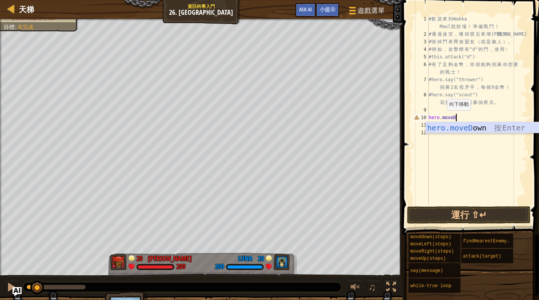
click at [462, 130] on div "hero.moveD own 按 Enter" at bounding box center [498, 139] width 144 height 34
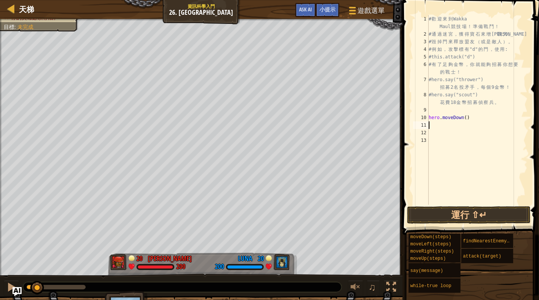
click at [439, 126] on div "# 歡 迎 來 到 Wakka Maul 競 技 場 ！ 準 備 戰 鬥 ！ # 通 過 迷 宮 ， 獲 得 寶 石 來 增 強 戰 力 。 # 毀 掉 門 …" at bounding box center [477, 121] width 100 height 212
type textarea "h"
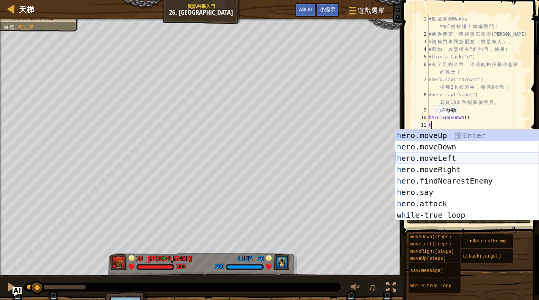
click at [446, 161] on div "h ero.moveUp 按 Enter h ero.moveDown 按 Enter h ero.moveLeft 按 Enter h ero.moveRi…" at bounding box center [467, 187] width 144 height 114
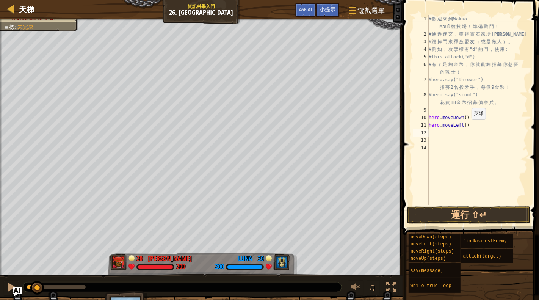
click at [468, 126] on div "# 歡 迎 來 到 Wakka Maul 競 技 場 ！ 準 備 戰 鬥 ！ # 通 過 迷 宮 ， 獲 得 寶 石 來 增 強 戰 力 。 # 毀 掉 門 …" at bounding box center [477, 121] width 100 height 212
type textarea "hero.moveLeft(2)"
click at [456, 132] on div "# 歡 迎 來 到 Wakka Maul 競 技 場 ！ 準 備 戰 鬥 ！ # 通 過 迷 宮 ， 獲 得 寶 石 來 增 強 戰 力 。 # 毀 掉 門 …" at bounding box center [477, 121] width 100 height 212
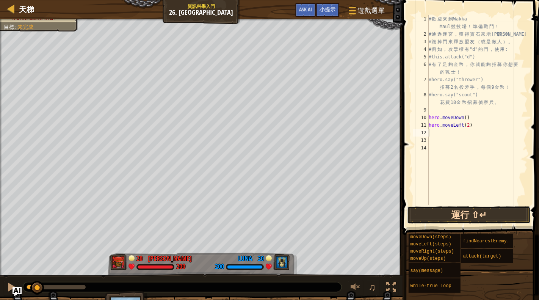
click at [459, 213] on button "運行 ⇧↵" at bounding box center [469, 214] width 124 height 17
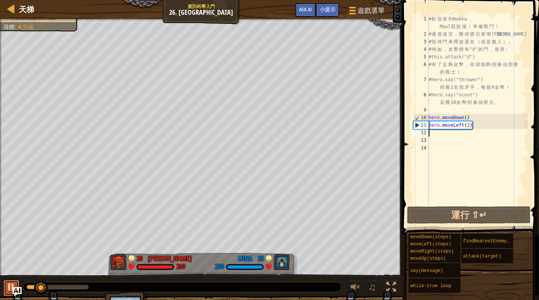
click at [8, 288] on div at bounding box center [11, 287] width 10 height 10
click at [462, 136] on div "# 歡 迎 來 到 Wakka Maul 競 技 場 ！ 準 備 戰 鬥 ！ # 通 過 迷 宮 ， 獲 得 寶 石 來 增 強 戰 力 。 # 毀 掉 門 …" at bounding box center [477, 121] width 100 height 212
click at [458, 136] on div "# 歡 迎 來 到 Wakka Maul 競 技 場 ！ 準 備 戰 鬥 ！ # 通 過 迷 宮 ， 獲 得 寶 石 來 增 強 戰 力 。 # 毀 掉 門 …" at bounding box center [477, 121] width 100 height 212
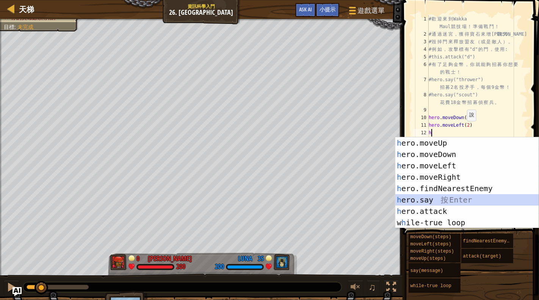
click at [452, 197] on div "h ero.moveUp 按 Enter h ero.moveDown 按 Enter h ero.moveLeft 按 Enter h ero.moveRi…" at bounding box center [467, 194] width 144 height 114
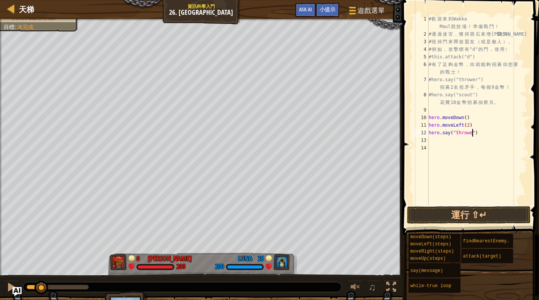
scroll to position [3, 3]
drag, startPoint x: 479, startPoint y: 124, endPoint x: 426, endPoint y: 124, distance: 53.8
click at [426, 124] on div "hero.say("thrower") 1 2 3 4 5 6 7 8 9 10 11 12 13 14 # 歡 迎 來 到 Wakka Maul 競 技 場…" at bounding box center [470, 109] width 116 height 189
click at [446, 133] on div "# 歡 迎 來 到 Wakka Maul 競 技 場 ！ 準 備 戰 鬥 ！ # 通 過 迷 宮 ， 獲 得 寶 石 來 增 強 戰 力 。 # 毀 掉 門 …" at bounding box center [477, 121] width 100 height 212
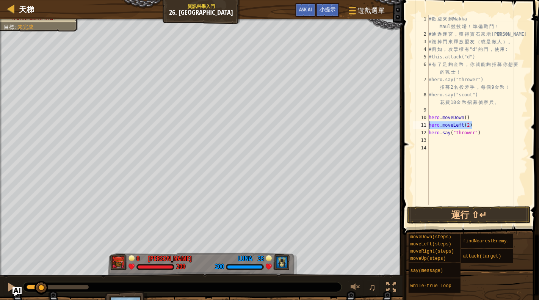
type textarea "hero.say("thrower")"
click at [435, 141] on div "# 歡 迎 來 到 Wakka Maul 競 技 場 ！ 準 備 戰 鬥 ！ # 通 過 迷 宮 ， 獲 得 寶 石 來 增 強 戰 力 。 # 毀 掉 門 …" at bounding box center [477, 121] width 100 height 212
paste textarea "hero.moveLeft(2)"
click at [469, 140] on div "# 歡 迎 來 到 Wakka Maul 競 技 場 ！ 準 備 戰 鬥 ！ # 通 過 迷 宮 ， 獲 得 寶 石 來 增 強 戰 力 。 # 毀 掉 門 …" at bounding box center [477, 121] width 100 height 212
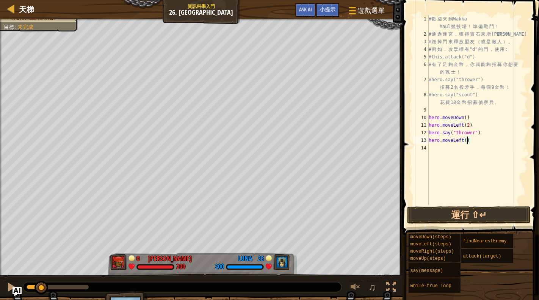
scroll to position [3, 3]
drag, startPoint x: 483, startPoint y: 133, endPoint x: 422, endPoint y: 131, distance: 61.1
click at [422, 131] on div "hero.moveLeft(3) 1 2 3 4 5 6 7 8 9 10 11 12 13 14 # 歡 迎 來 到 Wakka Maul 競 技 場 ！ …" at bounding box center [470, 109] width 116 height 189
type textarea "hero.say("thrower")"
click at [437, 150] on div "# 歡 迎 來 到 Wakka Maul 競 技 場 ！ 準 備 戰 鬥 ！ # 通 過 迷 宮 ， 獲 得 寶 石 來 增 強 戰 力 。 # 毀 掉 門 …" at bounding box center [477, 121] width 100 height 212
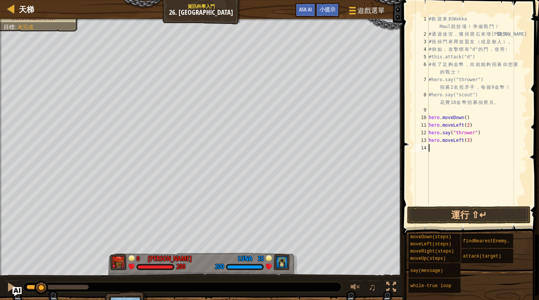
scroll to position [3, 0]
paste textarea "hero.say("thrower")"
type textarea "hero.say("thrower")"
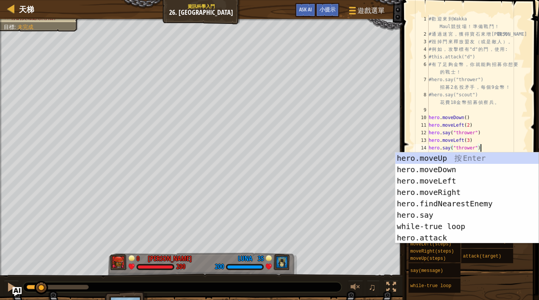
click at [490, 148] on div "# 歡 迎 來 到 Wakka Maul 競 技 場 ！ 準 備 戰 鬥 ！ # 通 過 迷 宮 ， 獲 得 寶 石 來 增 強 戰 力 。 # 毀 掉 門 …" at bounding box center [477, 121] width 100 height 212
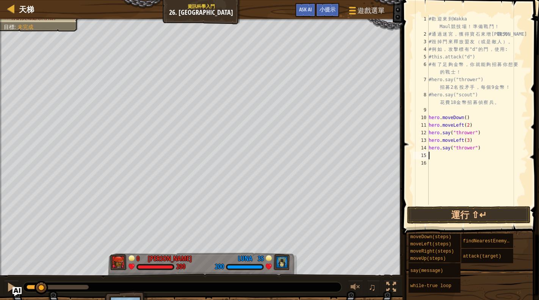
paste textarea "hero.say("thrower")"
type textarea "hero.say("thrower")"
paste textarea "hero.say("thrower")"
drag, startPoint x: 487, startPoint y: 163, endPoint x: 431, endPoint y: 164, distance: 55.7
click at [431, 164] on div "# 歡 迎 來 到 Wakka Maul 競 技 場 ！ 準 備 戰 鬥 ！ # 通 過 迷 宮 ， 獲 得 寶 石 來 增 強 戰 力 。 # 毀 掉 門 …" at bounding box center [477, 121] width 100 height 212
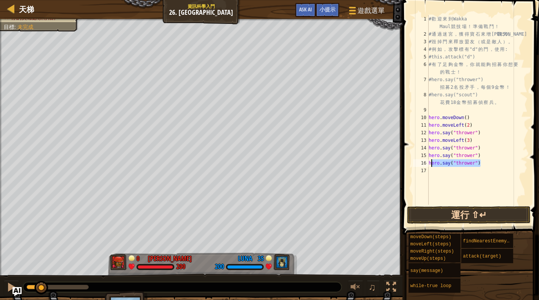
type textarea "hero.say("thrower")"
click at [452, 213] on button "運行 ⇧↵" at bounding box center [469, 214] width 124 height 17
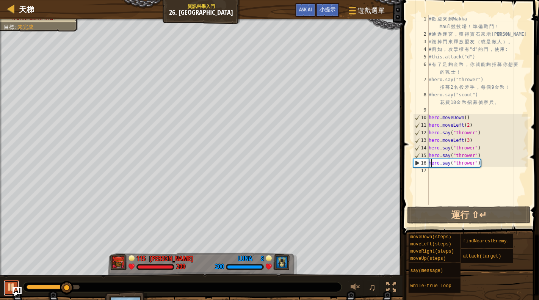
click at [8, 286] on div at bounding box center [11, 287] width 10 height 10
click at [457, 173] on div "# 歡 迎 來 到 Wakka Maul 競 技 場 ！ 準 備 戰 鬥 ！ # 通 過 迷 宮 ， 獲 得 寶 石 來 增 強 戰 力 。 # 毀 掉 門 …" at bounding box center [477, 121] width 100 height 212
type textarea "h"
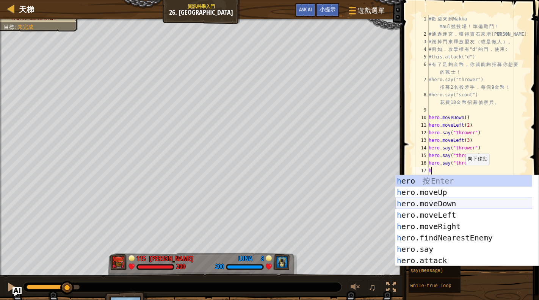
click at [456, 201] on div "h ero 按 Enter h ero.moveUp 按 Enter h ero.moveDown 按 Enter h ero.moveLeft 按 Ente…" at bounding box center [463, 232] width 137 height 114
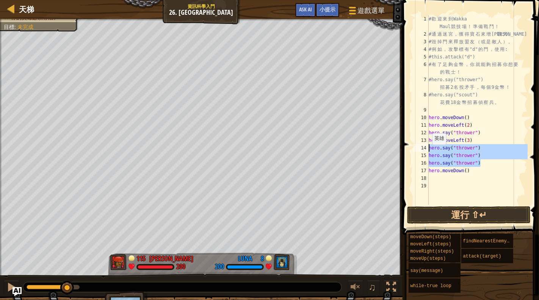
drag, startPoint x: 487, startPoint y: 161, endPoint x: 426, endPoint y: 150, distance: 62.1
click at [426, 150] on div "1 2 3 4 5 6 7 8 9 10 11 12 13 14 15 16 17 18 19 # 歡 迎 來 到 Wakka Maul 競 技 場 ！ 準 …" at bounding box center [470, 109] width 116 height 189
type textarea "hero.say("thrower") hero.say("thrower")"
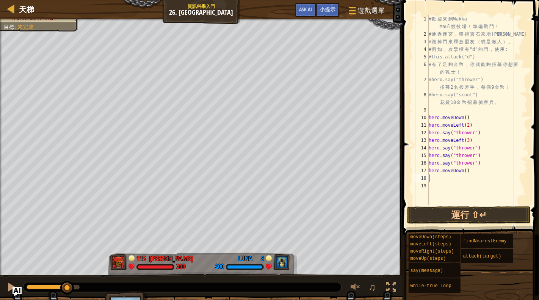
click at [437, 176] on div "# 歡 迎 來 到 Wakka Maul 競 技 場 ！ 準 備 戰 鬥 ！ # 通 過 迷 宮 ， 獲 得 寶 石 來 增 強 戰 力 。 # 毀 掉 門 …" at bounding box center [477, 121] width 100 height 212
paste textarea "hero.say("thrower")"
type textarea "hero.say("thrower")"
click at [429, 201] on div "# 歡 迎 來 到 Wakka Maul 競 技 場 ！ 準 備 戰 鬥 ！ # 通 過 迷 宮 ， 獲 得 寶 石 來 增 強 戰 力 。 # 毀 掉 門 …" at bounding box center [477, 121] width 100 height 212
paste textarea "hero.say("thrower")"
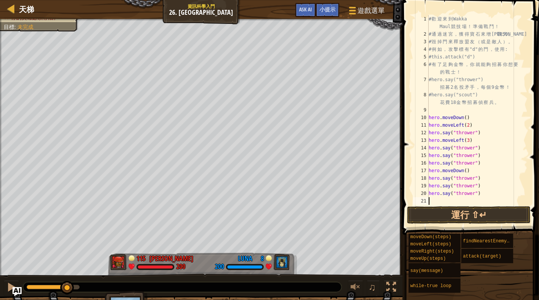
type textarea "hero.say("thrower")"
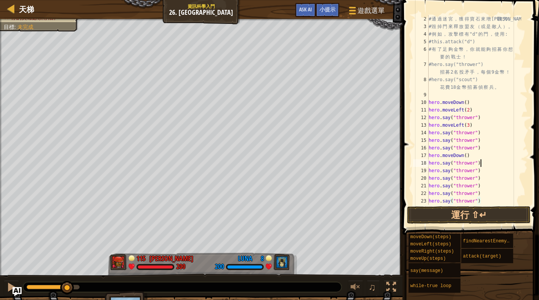
click at [488, 166] on div "# 通 過 迷 宮 ， 獲 得 寶 石 來 增 強 戰 力 。 # 毀 掉 門 來 釋 放 盟 友 （ 或 是 敵 人 ） 。 # 例 如 ， 攻 擊 標 有…" at bounding box center [474, 117] width 94 height 205
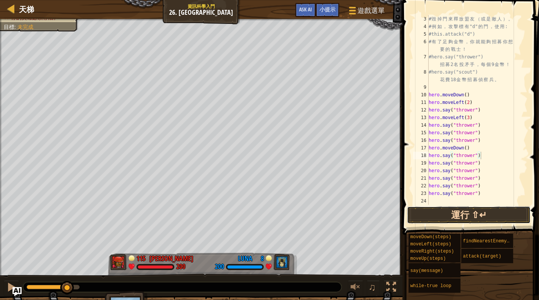
click at [467, 216] on button "運行 ⇧↵" at bounding box center [469, 214] width 124 height 17
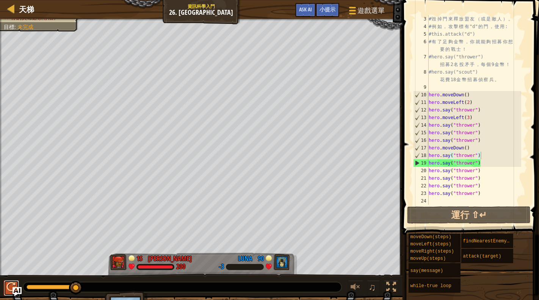
click at [12, 285] on button at bounding box center [11, 288] width 15 height 16
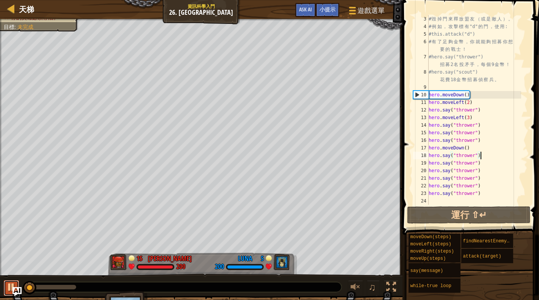
click at [12, 285] on div at bounding box center [11, 287] width 10 height 10
click at [489, 186] on div "# 毀 掉 門 來 釋 放 盟 友 （ 或 是 敵 人 ） 。 # 例 如 ， 攻 擊 標 有 "d" 的 門 ， 使 用 : #this.attack("d…" at bounding box center [474, 117] width 94 height 205
click at [487, 193] on div "# 毀 掉 門 來 釋 放 盟 友 （ 或 是 敵 人 ） 。 # 例 如 ， 攻 擊 標 有 "d" 的 門 ， 使 用 : #this.attack("d…" at bounding box center [474, 117] width 94 height 205
click at [448, 199] on div "# 毀 掉 門 來 釋 放 盟 友 （ 或 是 敵 人 ） 。 # 例 如 ， 攻 擊 標 有 "d" 的 門 ， 使 用 : #this.attack("d…" at bounding box center [474, 117] width 94 height 205
type textarea "h"
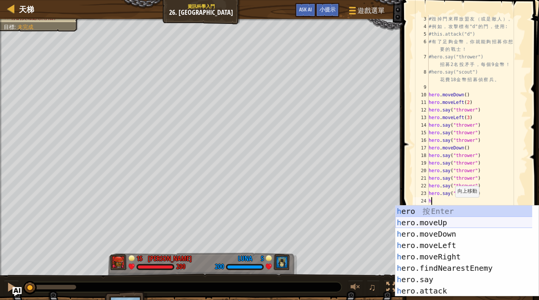
click at [448, 220] on div "h ero 按 Enter h ero.moveUp 按 Enter h ero.moveDown 按 Enter h ero.moveLeft 按 Ente…" at bounding box center [463, 262] width 137 height 114
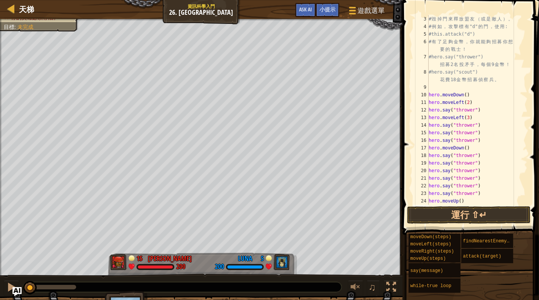
scroll to position [38, 0]
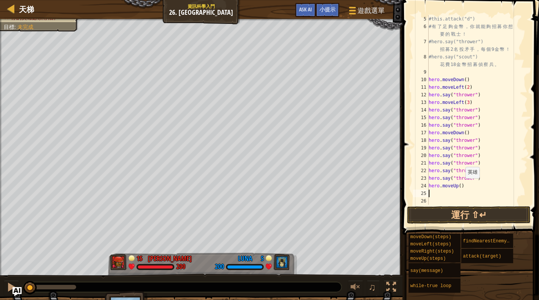
click at [462, 185] on div "#this.attack("d") # 有 了 足 夠 金 幣 ， 你 就 能 夠 招 募 你 想 要 的 戰 士 ！ #hero.say("thrower"…" at bounding box center [474, 117] width 94 height 205
type textarea "hero.moveUp(2)"
click at [460, 197] on div "#this.attack("d") # 有 了 足 夠 金 幣 ， 你 就 能 夠 招 募 你 想 要 的 戰 士 ！ #hero.say("thrower"…" at bounding box center [474, 117] width 94 height 205
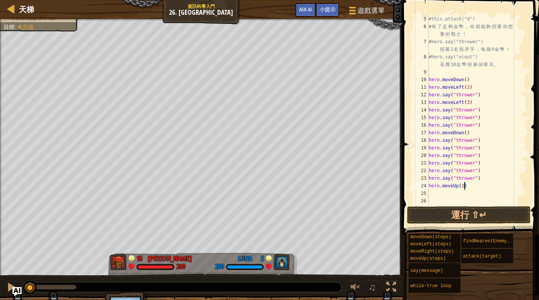
scroll to position [3, 0]
click at [451, 195] on div "#this.attack("d") # 有 了 足 夠 金 幣 ， 你 就 能 夠 招 募 你 想 要 的 戰 士 ！ #hero.say("thrower"…" at bounding box center [474, 117] width 94 height 205
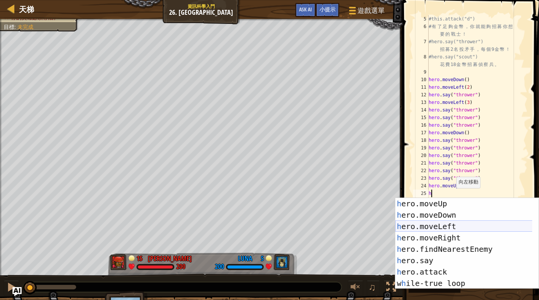
scroll to position [11, 0]
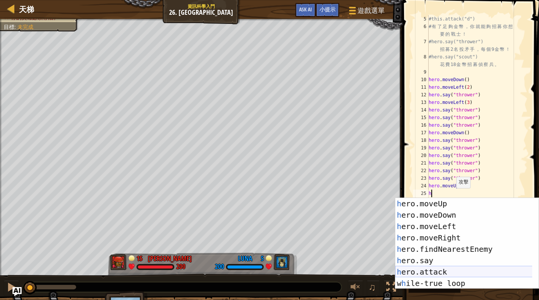
click at [443, 270] on div "h ero.moveUp 按 Enter h ero.moveDown 按 Enter h ero.moveLeft 按 Enter h ero.moveRi…" at bounding box center [463, 255] width 137 height 114
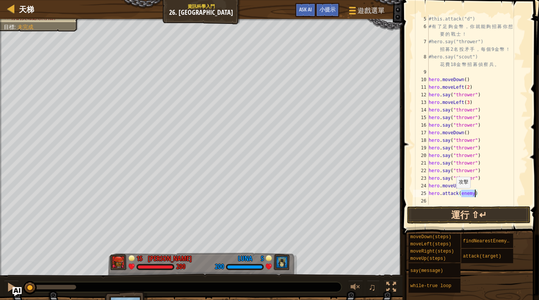
scroll to position [3, 3]
type textarea "hero.attack('b')"
drag, startPoint x: 477, startPoint y: 192, endPoint x: 423, endPoint y: 191, distance: 54.2
click at [423, 191] on div "hero.attack('b') 5 6 7 8 9 10 11 12 13 14 15 16 17 18 19 20 21 22 23 24 25 26 #…" at bounding box center [470, 109] width 116 height 189
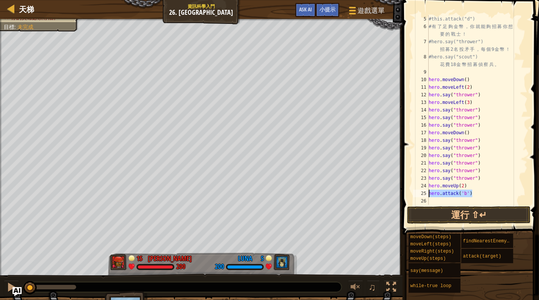
click at [434, 199] on div "#this.attack("d") # 有 了 足 夠 金 幣 ， 你 就 能 夠 招 募 你 想 要 的 戰 士 ！ #hero.say("thrower"…" at bounding box center [474, 117] width 94 height 205
paste textarea "hero.attack('b')"
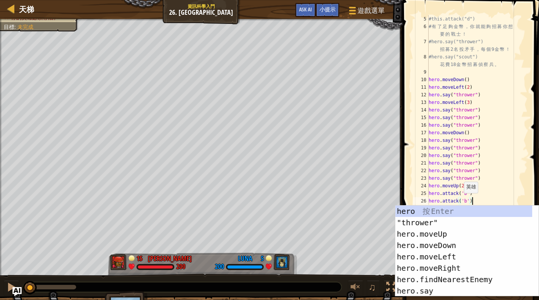
scroll to position [0, 0]
click at [467, 199] on div "#this.attack("d") # 有 了 足 夠 金 幣 ， 你 就 能 夠 招 募 你 想 要 的 戰 士 ！ #hero.say("thrower"…" at bounding box center [474, 117] width 94 height 205
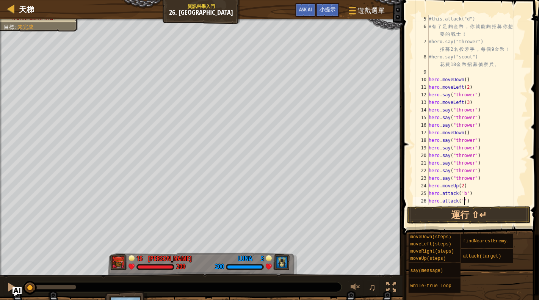
scroll to position [3, 3]
click at [457, 215] on button "運行 ⇧↵" at bounding box center [469, 214] width 124 height 17
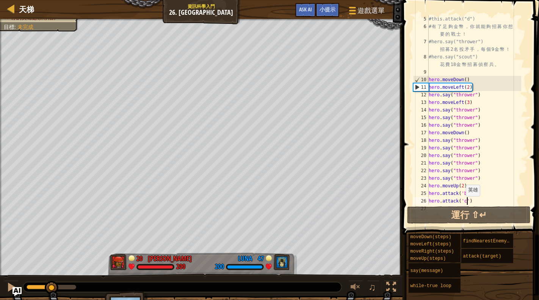
click at [52, 285] on div at bounding box center [52, 287] width 50 height 5
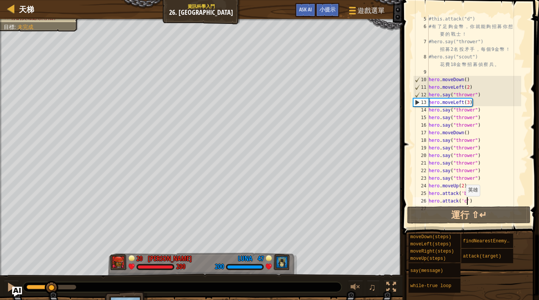
click at [13, 286] on button "Ask AI" at bounding box center [17, 291] width 10 height 10
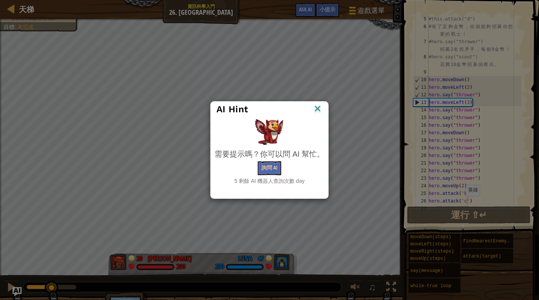
click at [316, 106] on img at bounding box center [318, 108] width 10 height 11
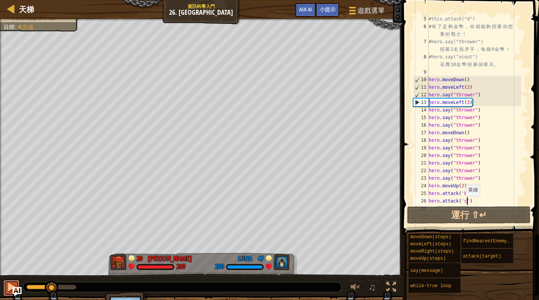
click at [10, 290] on div at bounding box center [11, 287] width 10 height 10
click at [69, 289] on div at bounding box center [182, 287] width 318 height 10
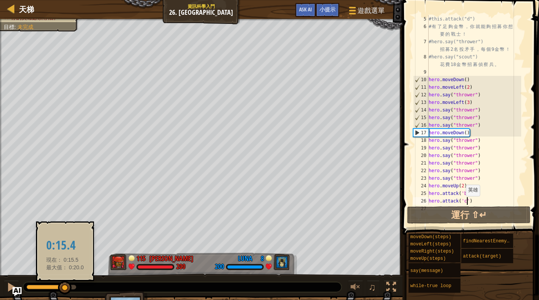
drag, startPoint x: 58, startPoint y: 286, endPoint x: 65, endPoint y: 285, distance: 6.5
click at [65, 285] on div at bounding box center [65, 288] width 14 height 14
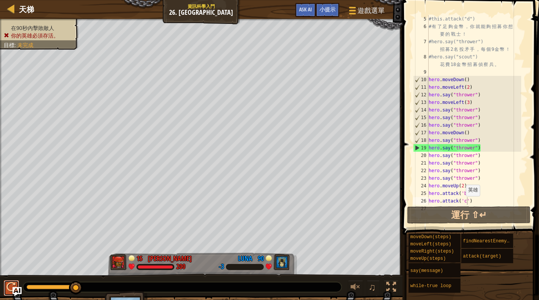
click at [10, 285] on div at bounding box center [11, 287] width 10 height 10
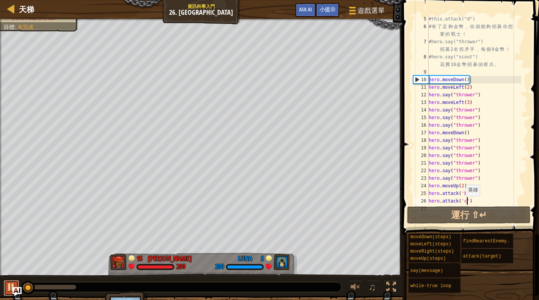
click at [10, 285] on div at bounding box center [11, 287] width 10 height 10
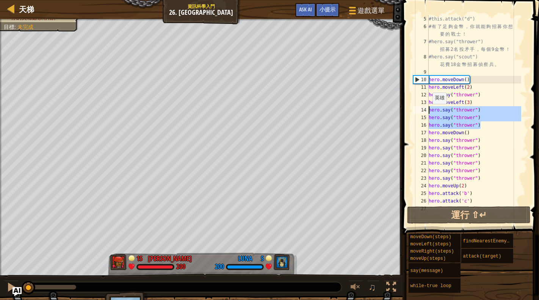
drag, startPoint x: 488, startPoint y: 123, endPoint x: 421, endPoint y: 109, distance: 68.9
click at [421, 109] on div "hero.attack('c') 5 6 7 8 9 10 11 12 13 14 15 16 17 18 19 20 21 22 23 24 25 26 2…" at bounding box center [470, 109] width 116 height 189
type textarea "hero.say("thrower") hero.say("thrower")"
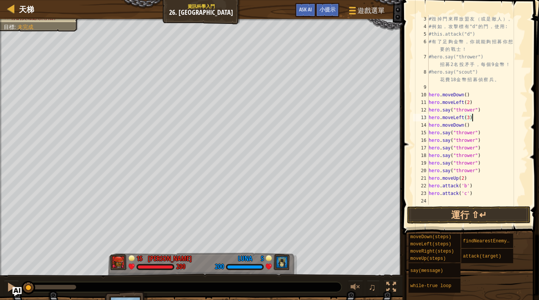
scroll to position [23, 0]
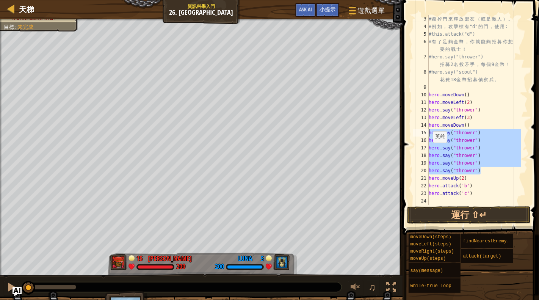
drag, startPoint x: 487, startPoint y: 172, endPoint x: 422, endPoint y: 134, distance: 75.7
click at [422, 134] on div "hero.moveLeft(3) 3 4 5 6 7 8 9 10 11 12 13 14 15 16 17 18 19 20 21 22 23 24 # 毀…" at bounding box center [470, 109] width 116 height 189
type textarea "hero.say("thrower") hero.say("thrower")"
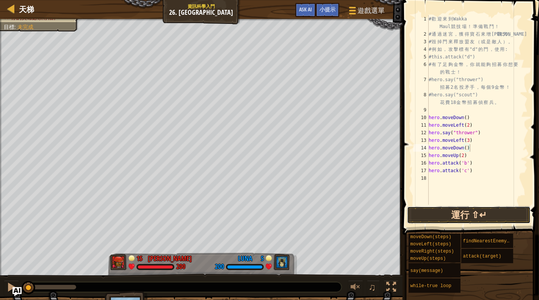
click at [459, 210] on button "運行 ⇧↵" at bounding box center [469, 214] width 124 height 17
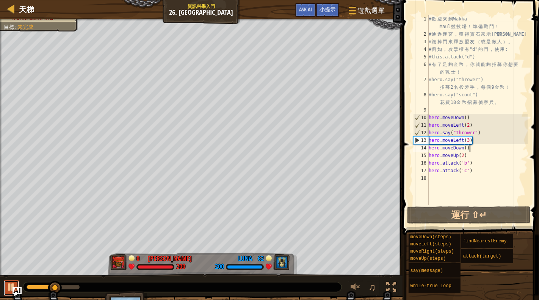
click at [10, 283] on div at bounding box center [11, 287] width 10 height 10
click at [484, 173] on div "# 歡 迎 來 到 Wakka Maul 競 技 場 ！ 準 備 戰 鬥 ！ # 通 過 迷 宮 ， 獲 得 寶 石 來 增 強 戰 力 。 # 毀 掉 門 …" at bounding box center [477, 121] width 100 height 212
type textarea "hero.attack('c')"
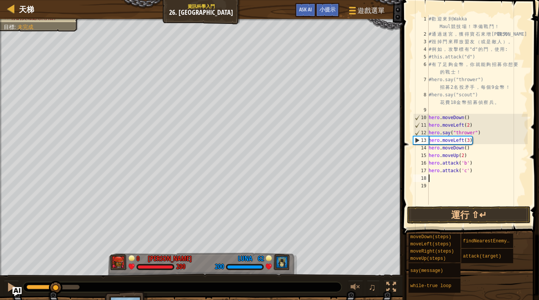
paste textarea "hero.say("thrower")"
type textarea "hero.say("thrower")"
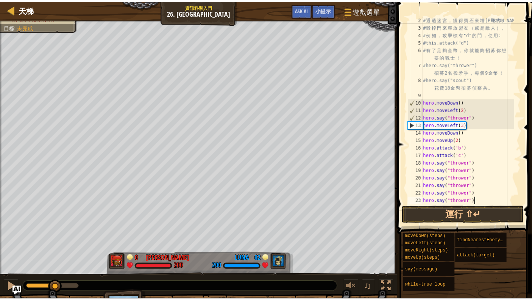
scroll to position [15, 0]
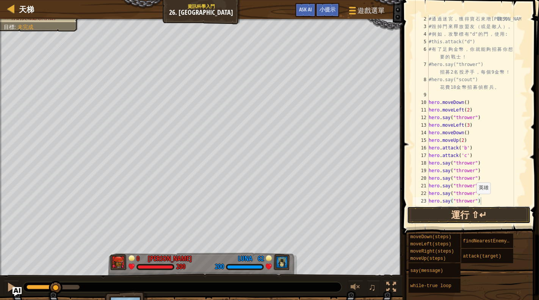
click at [466, 212] on button "運行 ⇧↵" at bounding box center [469, 214] width 124 height 17
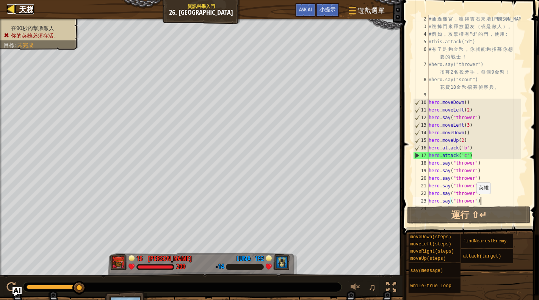
click at [20, 9] on span "天梯" at bounding box center [26, 9] width 15 height 10
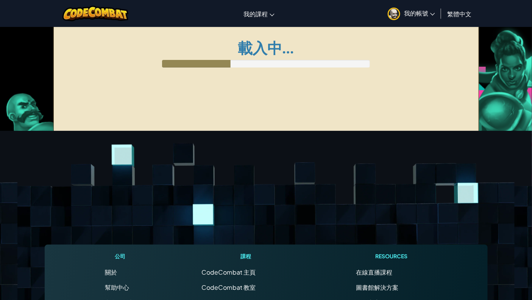
click at [423, 15] on span "我的帳號" at bounding box center [419, 13] width 31 height 8
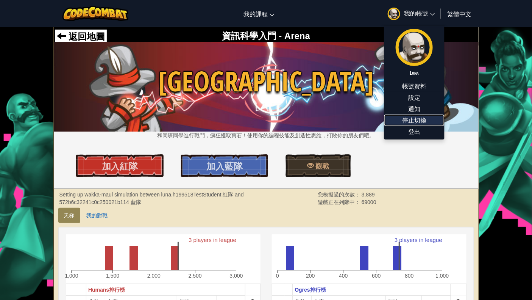
click at [411, 121] on link "停止切換" at bounding box center [415, 119] width 60 height 11
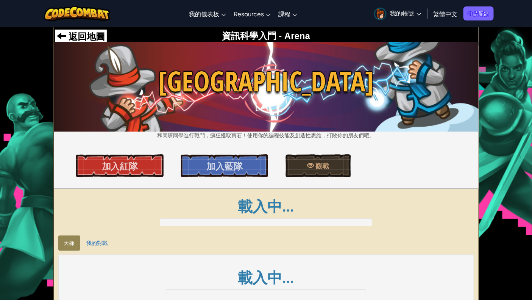
click at [406, 23] on link "我的帳號" at bounding box center [398, 14] width 55 height 24
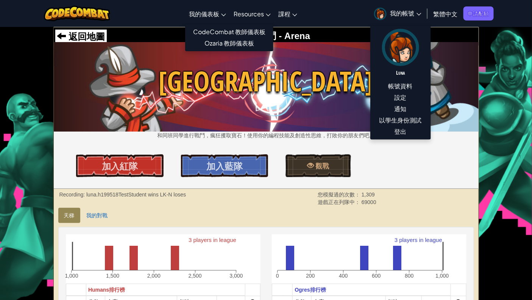
click at [194, 10] on span "我的儀表板" at bounding box center [204, 14] width 30 height 8
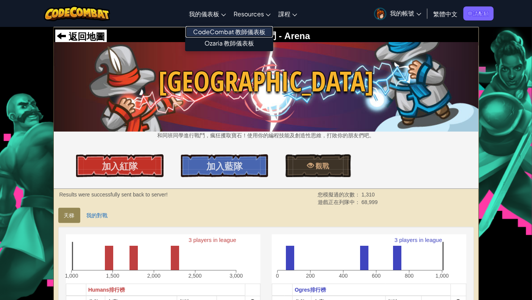
click at [216, 34] on link "CodeCombat 教師儀表板" at bounding box center [230, 31] width 88 height 11
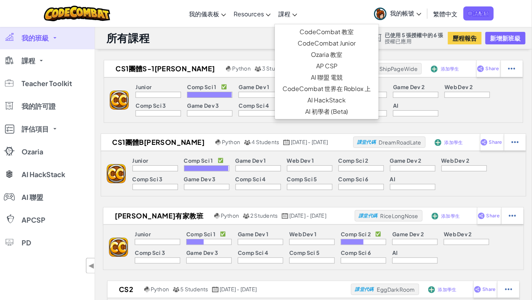
click at [286, 12] on span "課程" at bounding box center [285, 14] width 12 height 8
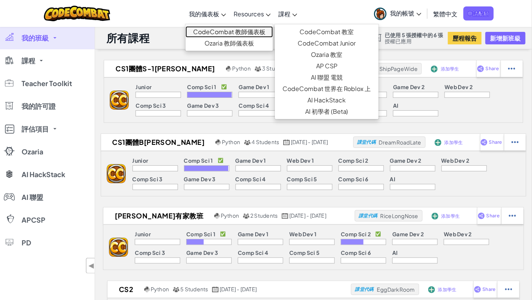
click at [221, 31] on link "CodeCombat 教師儀表板" at bounding box center [230, 31] width 88 height 11
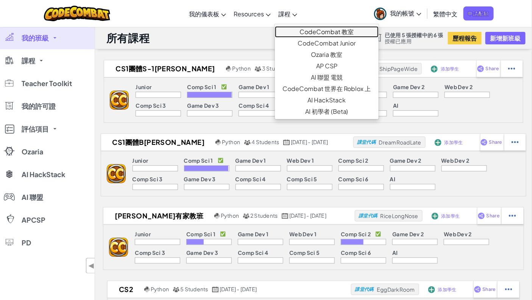
click at [299, 31] on link "CodeCombat 教室" at bounding box center [327, 31] width 104 height 11
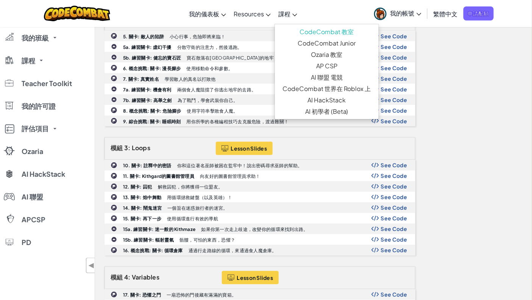
scroll to position [55, 0]
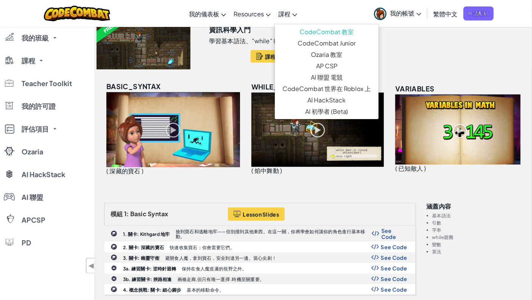
click at [416, 12] on span "我的帳號" at bounding box center [406, 13] width 31 height 8
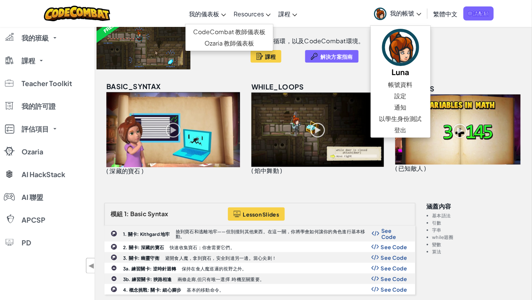
click at [207, 14] on span "我的儀表板" at bounding box center [204, 14] width 30 height 8
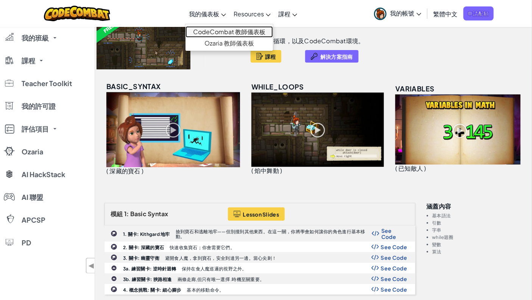
click at [212, 27] on link "CodeCombat 教師儀表板" at bounding box center [230, 31] width 88 height 11
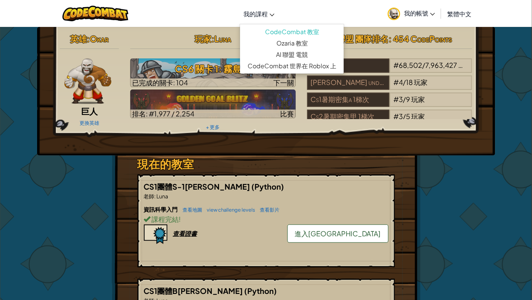
click at [265, 14] on span "我的課程" at bounding box center [256, 14] width 24 height 8
click at [274, 32] on link "CodeCombat 教室" at bounding box center [292, 31] width 104 height 11
click at [418, 11] on span "我的帳號" at bounding box center [419, 13] width 31 height 8
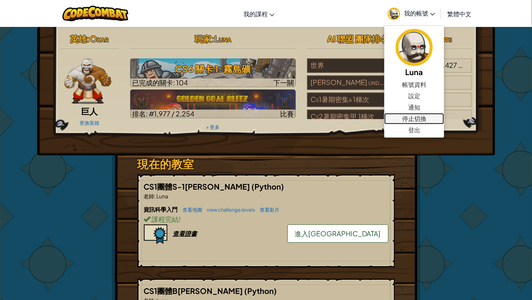
click at [413, 117] on link "停止切換" at bounding box center [415, 118] width 60 height 11
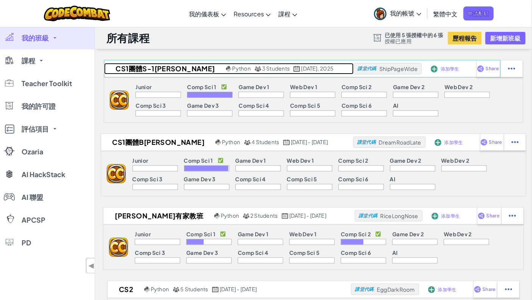
click at [149, 70] on h2 "CS1團體S-1[PERSON_NAME]" at bounding box center [164, 68] width 120 height 11
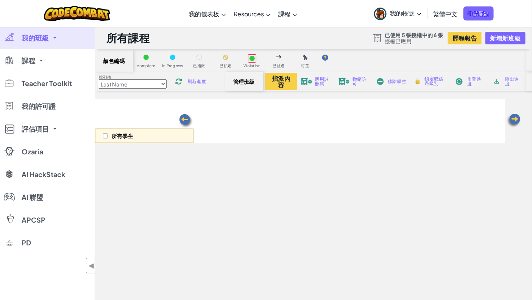
select select "560f1a9f22961295f9427742"
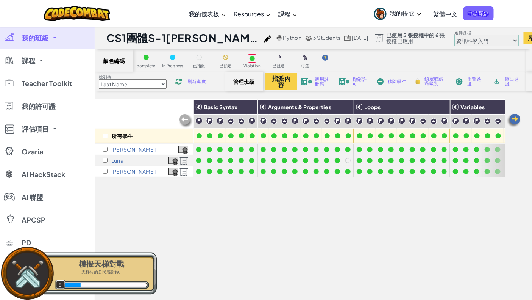
click at [518, 119] on img at bounding box center [514, 120] width 15 height 15
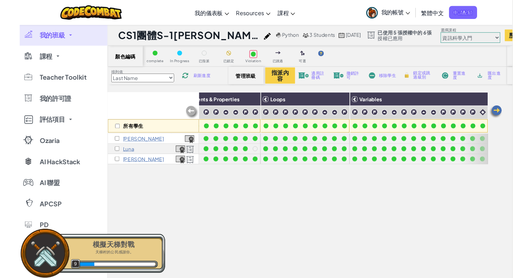
scroll to position [0, 99]
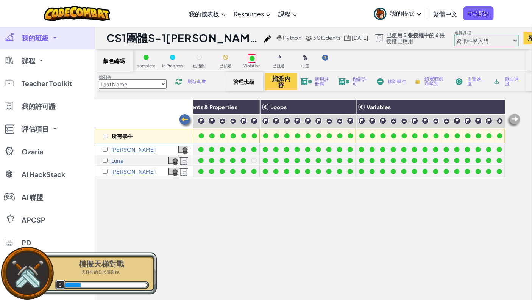
click at [518, 119] on img at bounding box center [514, 120] width 15 height 15
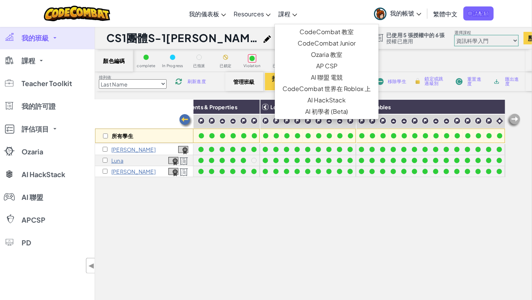
click at [300, 22] on link "課程" at bounding box center [288, 13] width 27 height 20
click at [304, 30] on link "CodeCombat 教室" at bounding box center [327, 31] width 104 height 11
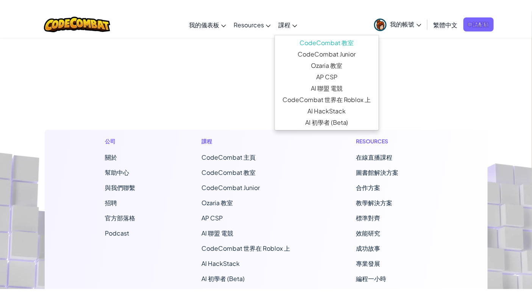
scroll to position [811, 0]
